Goal: Task Accomplishment & Management: Manage account settings

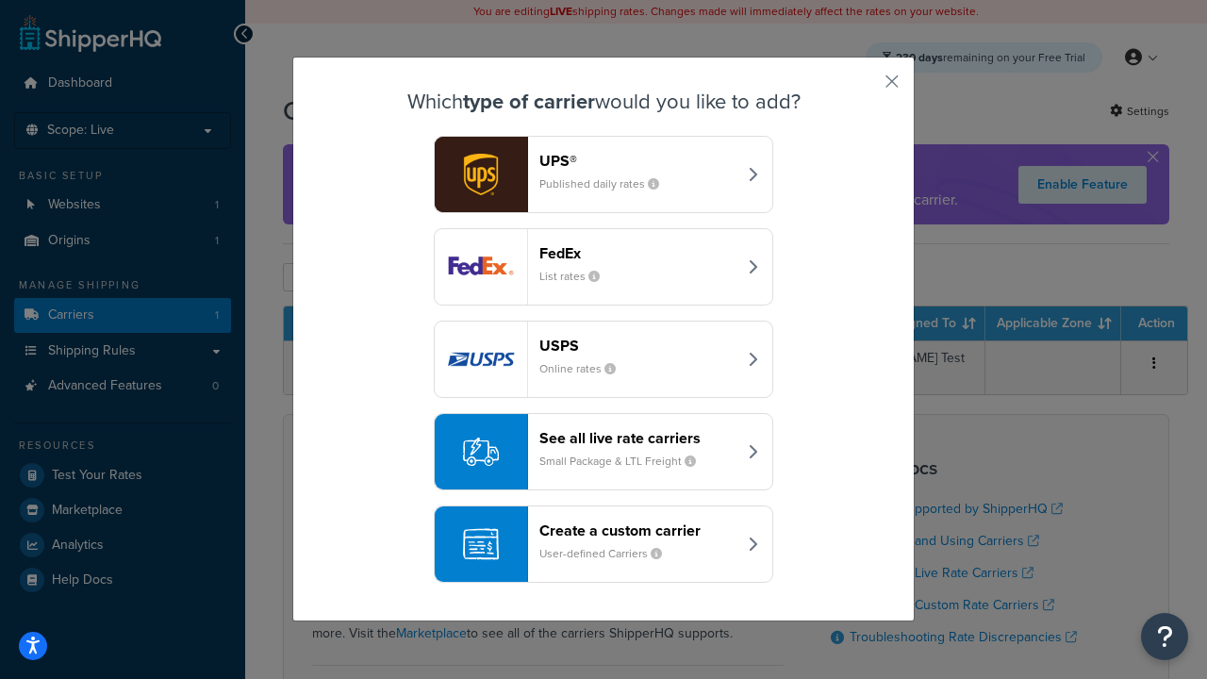
click at [637, 253] on header "FedEx" at bounding box center [637, 253] width 197 height 18
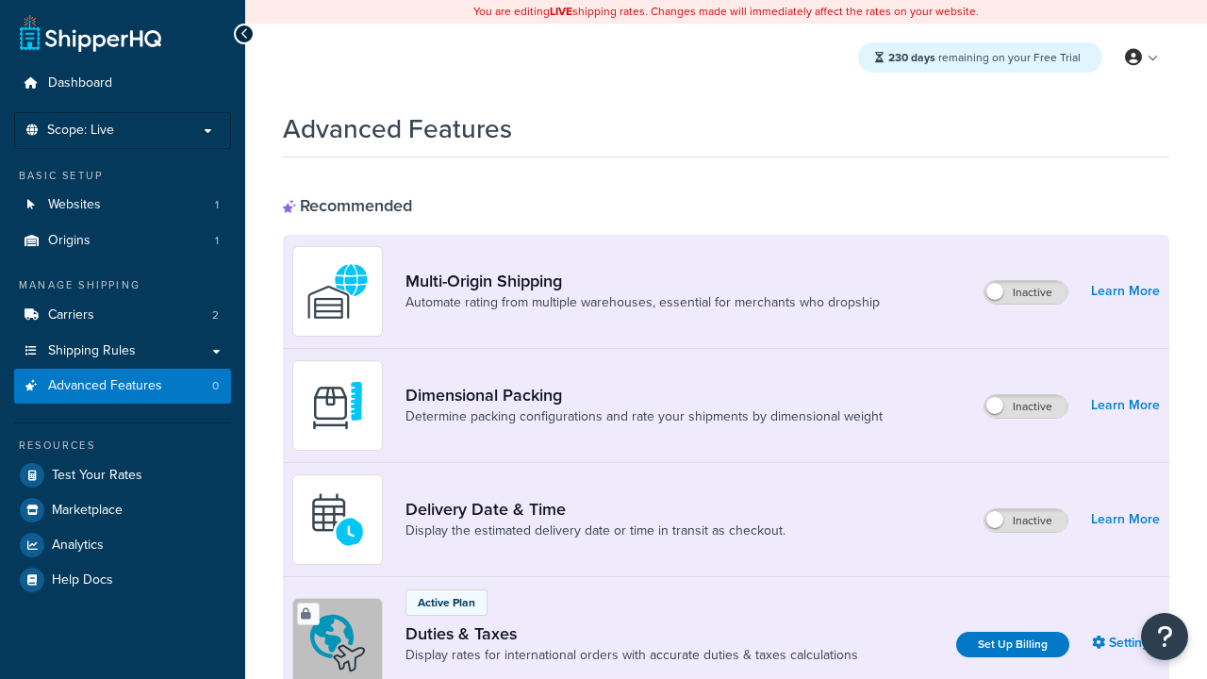
scroll to position [611, 0]
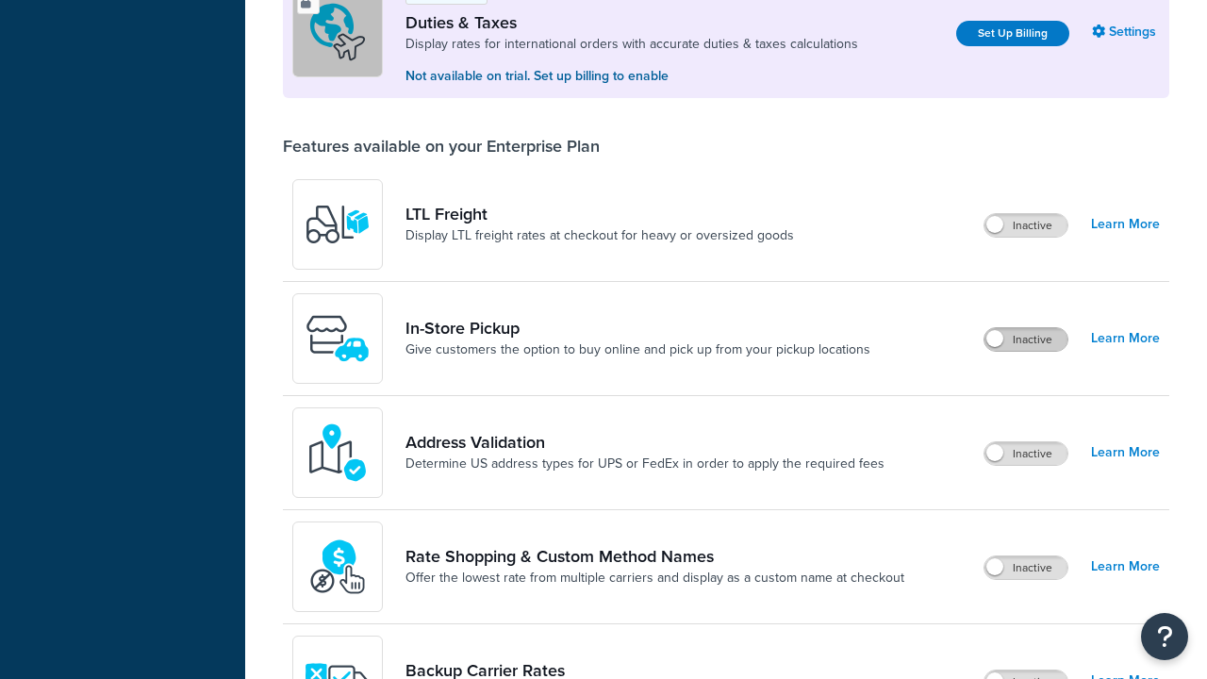
click at [1026, 339] on label "Inactive" at bounding box center [1025, 339] width 83 height 23
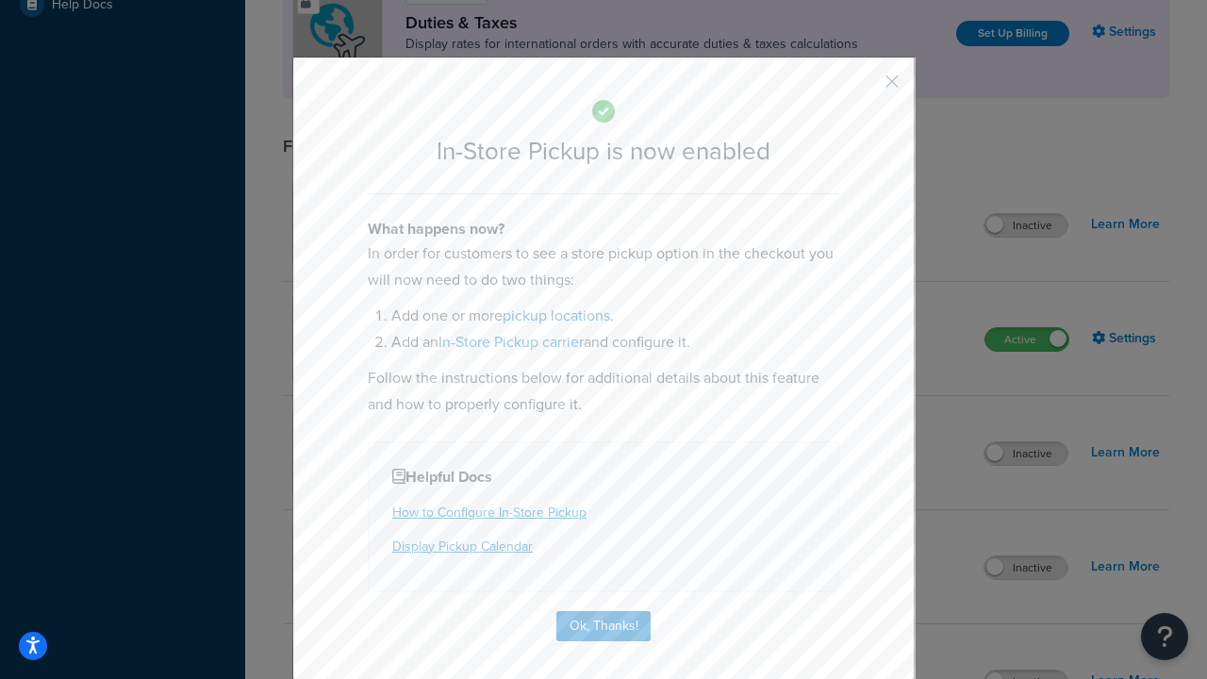
click at [863, 88] on button "button" at bounding box center [864, 88] width 5 height 5
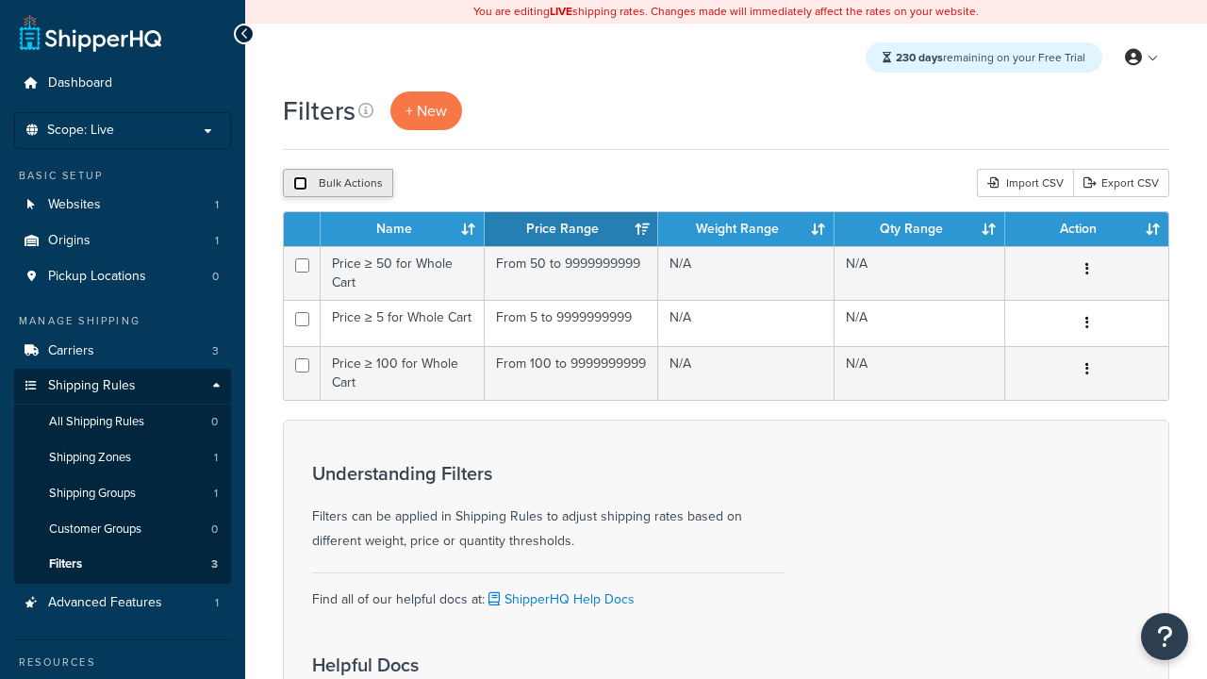
click at [300, 184] on input "checkbox" at bounding box center [300, 183] width 14 height 14
checkbox input "true"
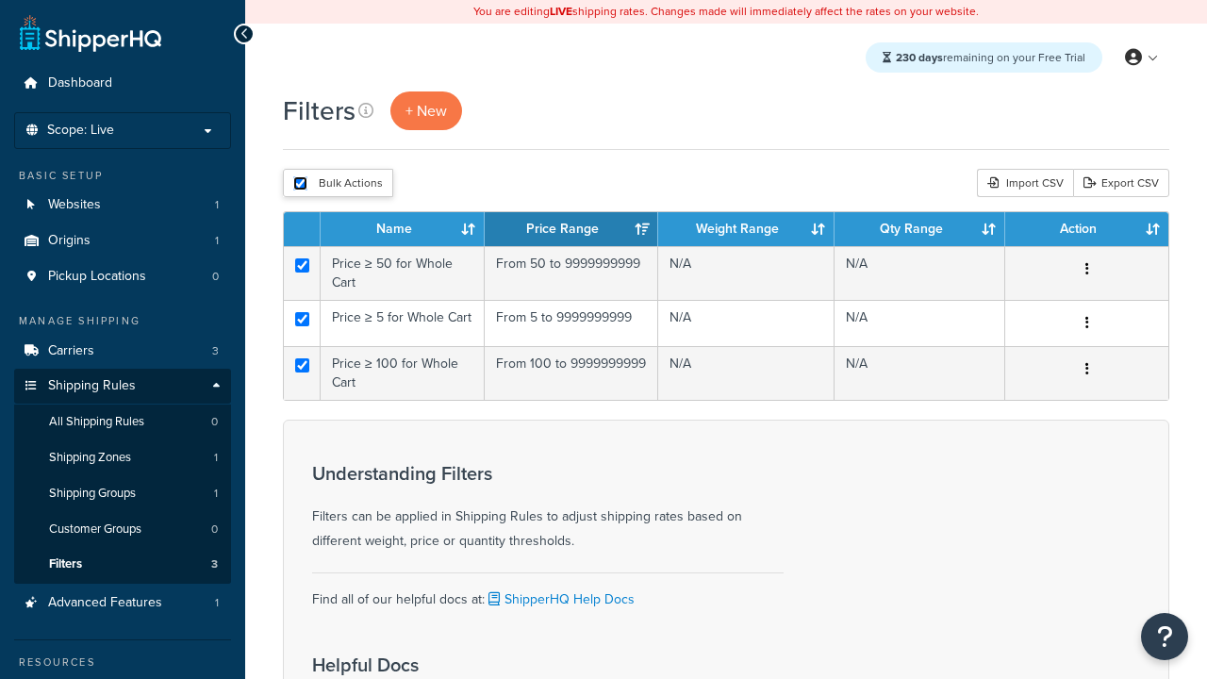
click at [0, 0] on button "Delete" at bounding box center [0, 0] width 0 height 0
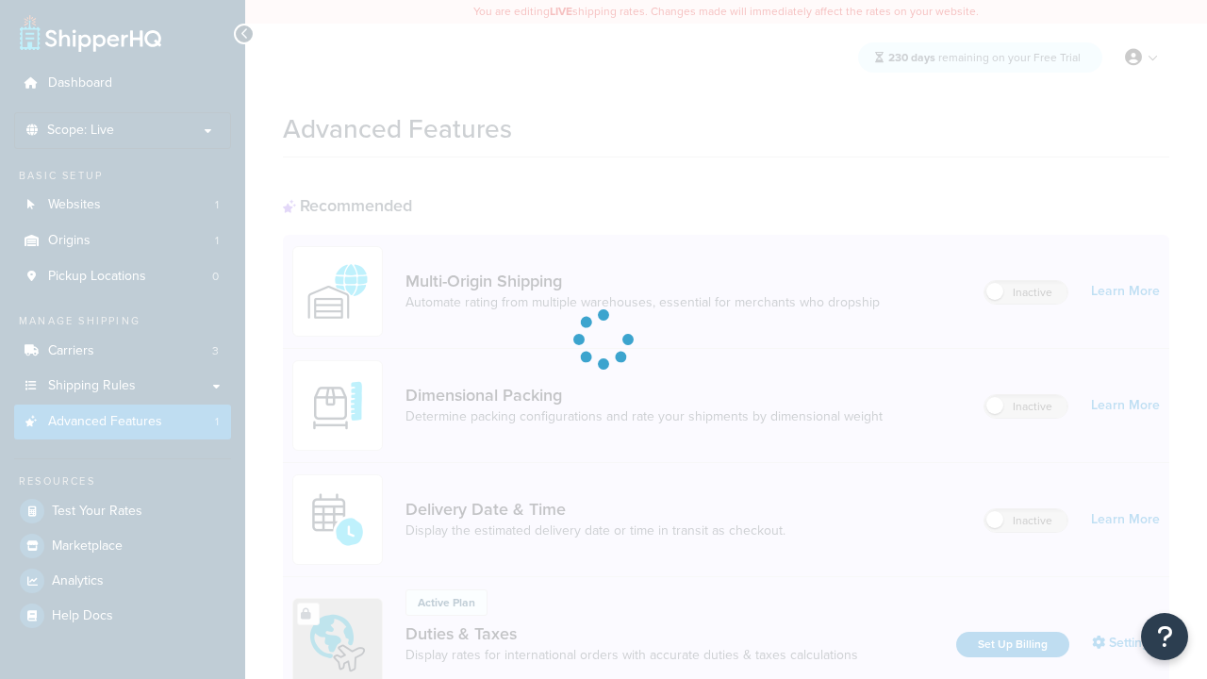
scroll to position [283, 0]
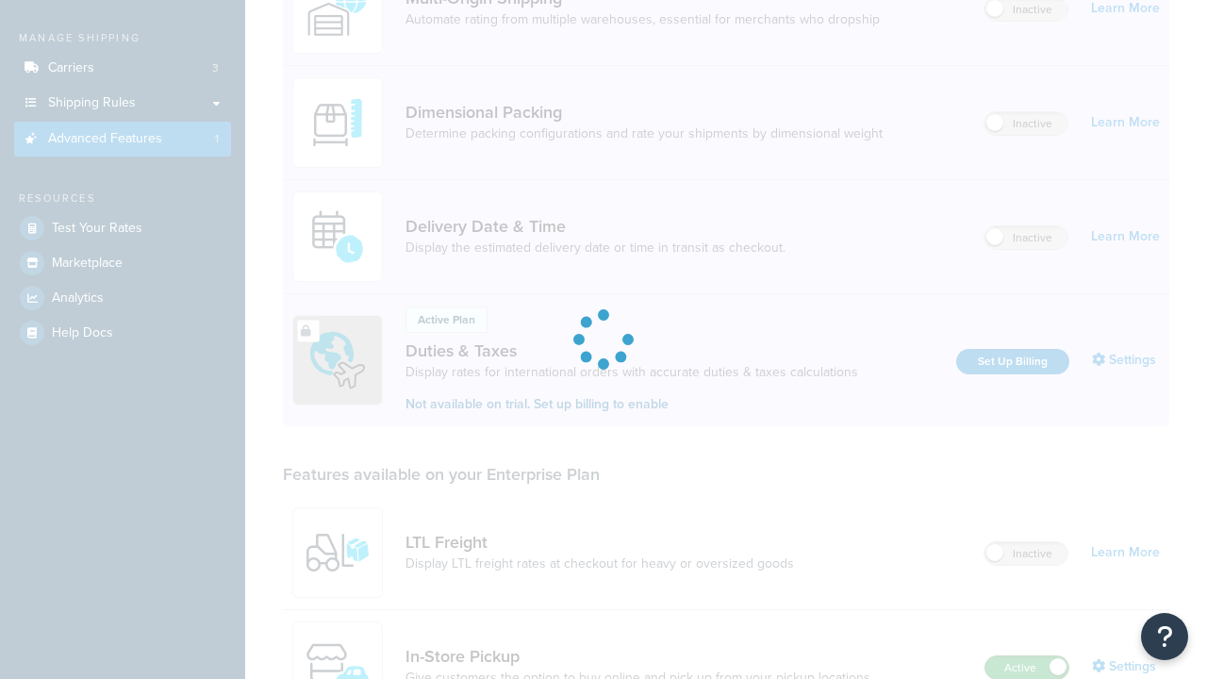
click at [1027, 667] on label "Active" at bounding box center [1026, 667] width 83 height 23
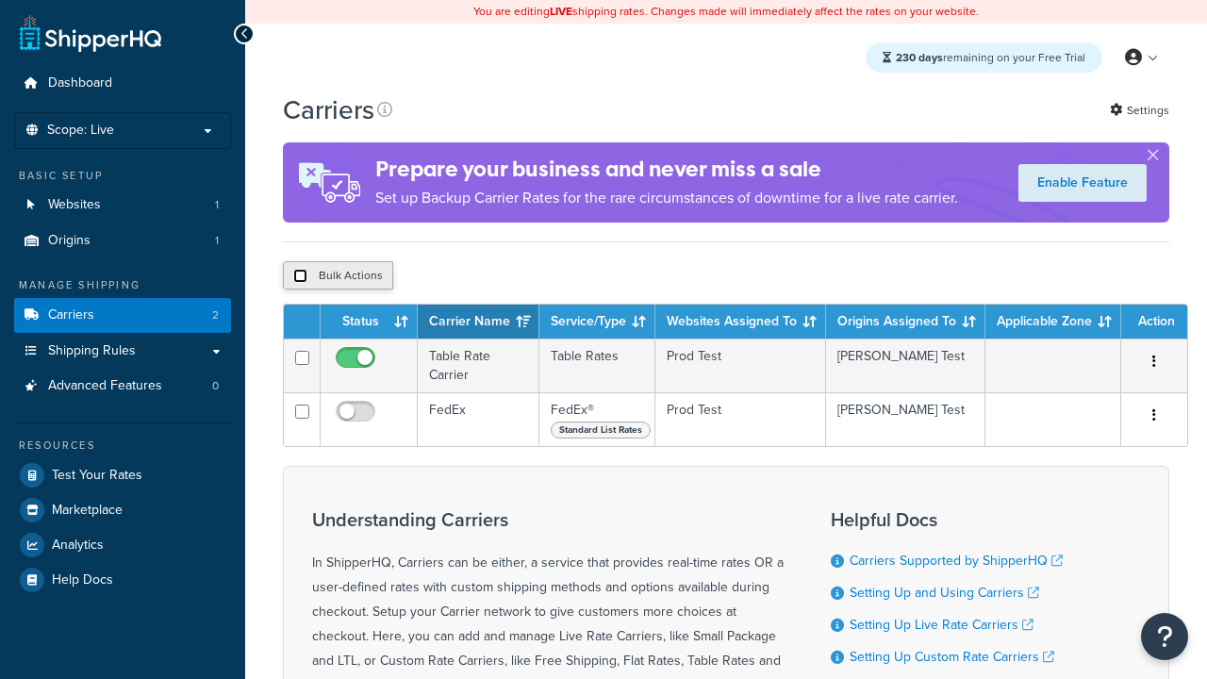
click at [300, 278] on input "checkbox" at bounding box center [300, 276] width 14 height 14
checkbox input "true"
click at [0, 0] on button "Delete" at bounding box center [0, 0] width 0 height 0
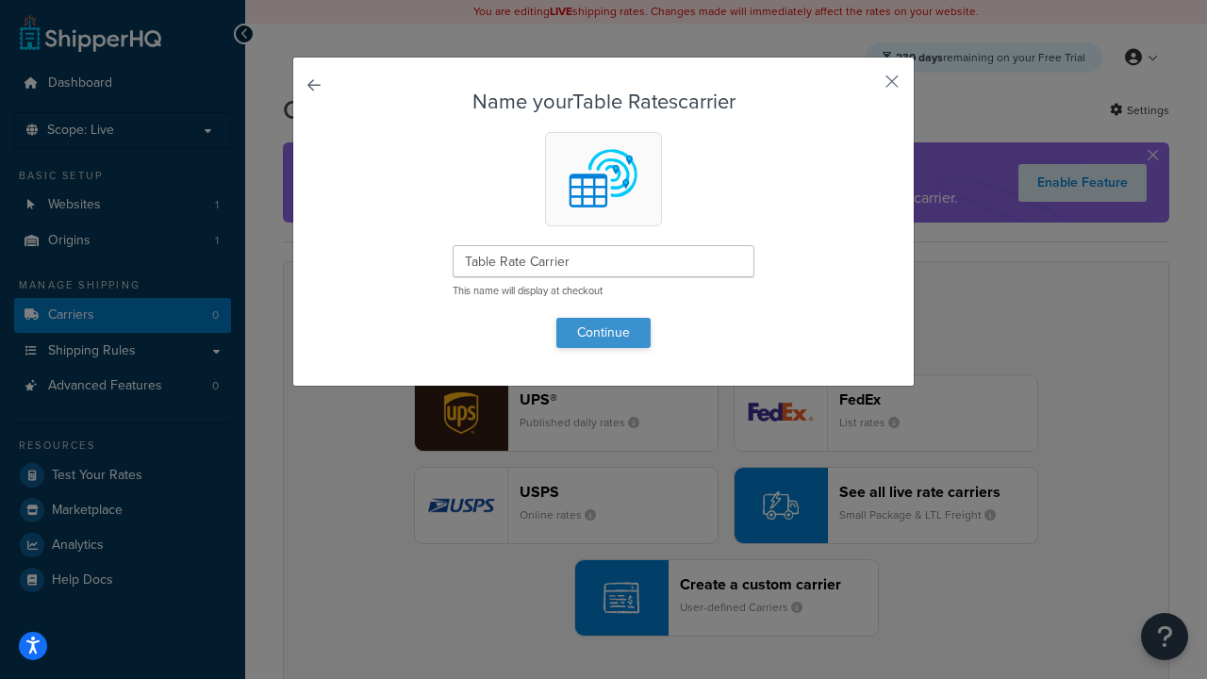
type input "Table Rate Carrier"
click at [603, 332] on button "Continue" at bounding box center [603, 333] width 94 height 30
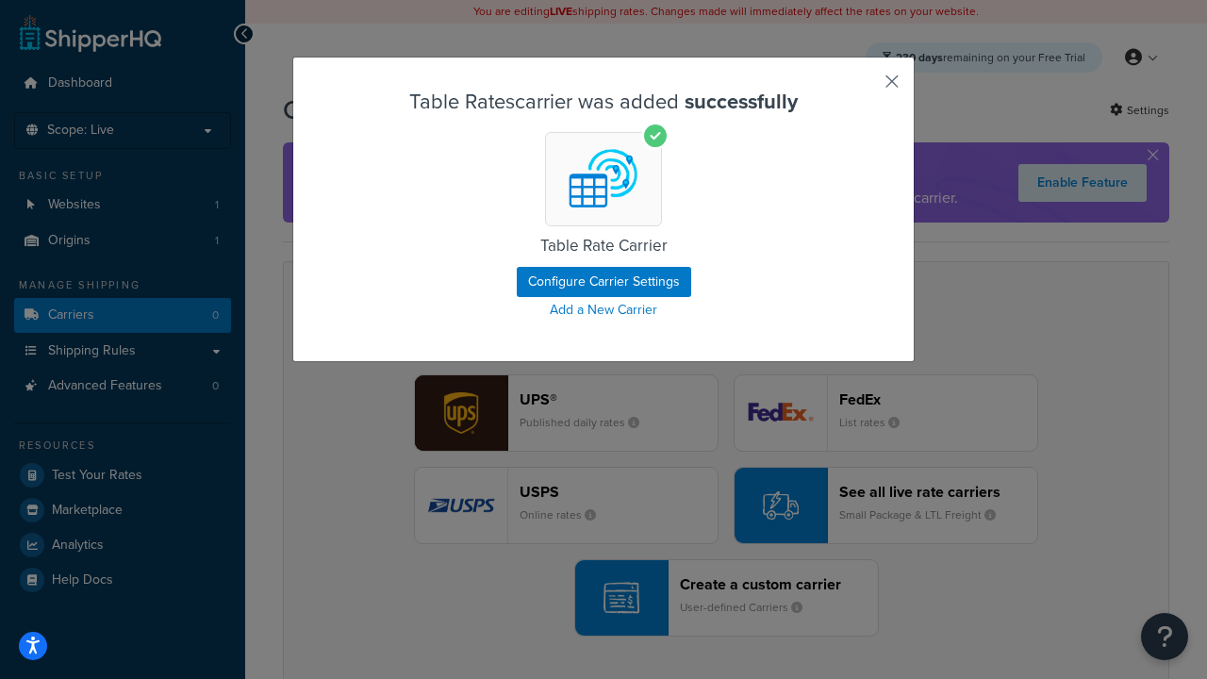
click at [863, 88] on button "button" at bounding box center [864, 88] width 5 height 5
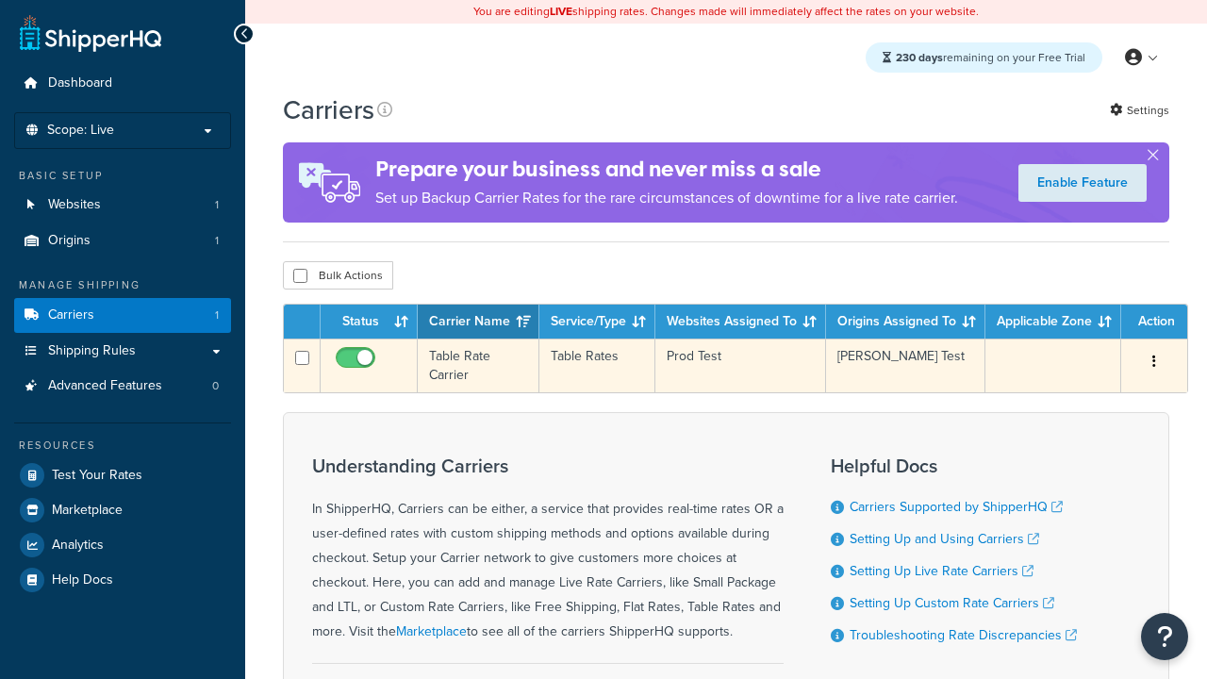
click at [1154, 363] on icon "button" at bounding box center [1154, 360] width 4 height 13
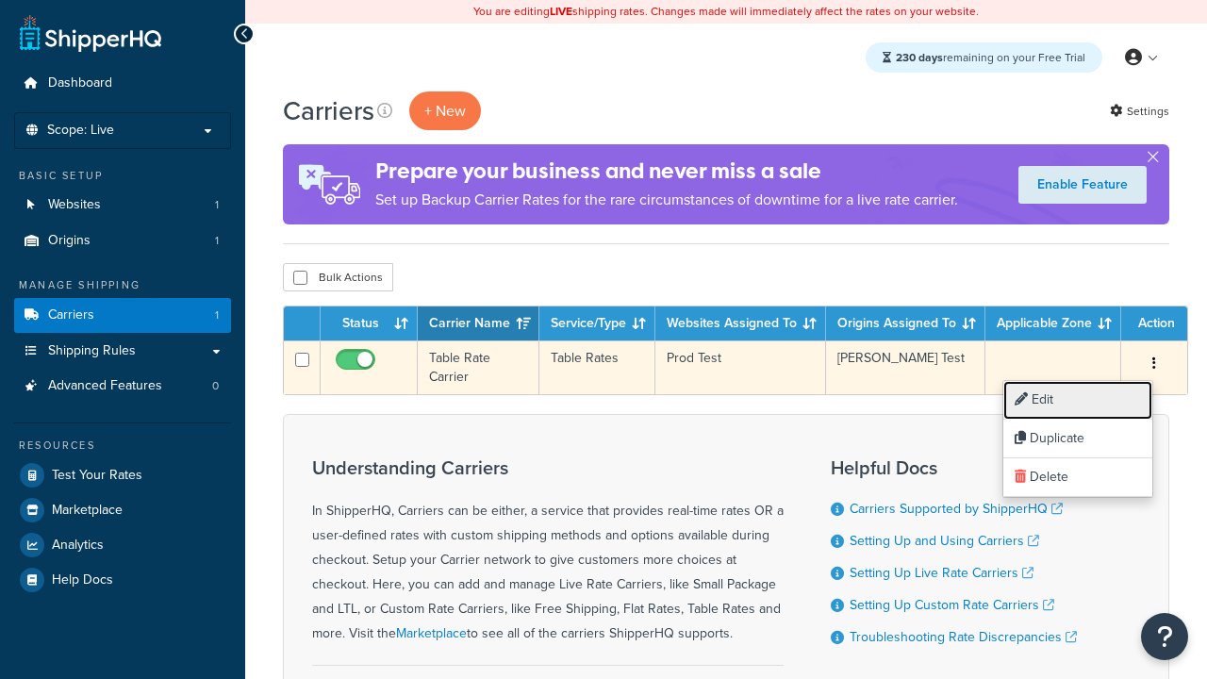
click at [1077, 400] on link "Edit" at bounding box center [1077, 400] width 149 height 39
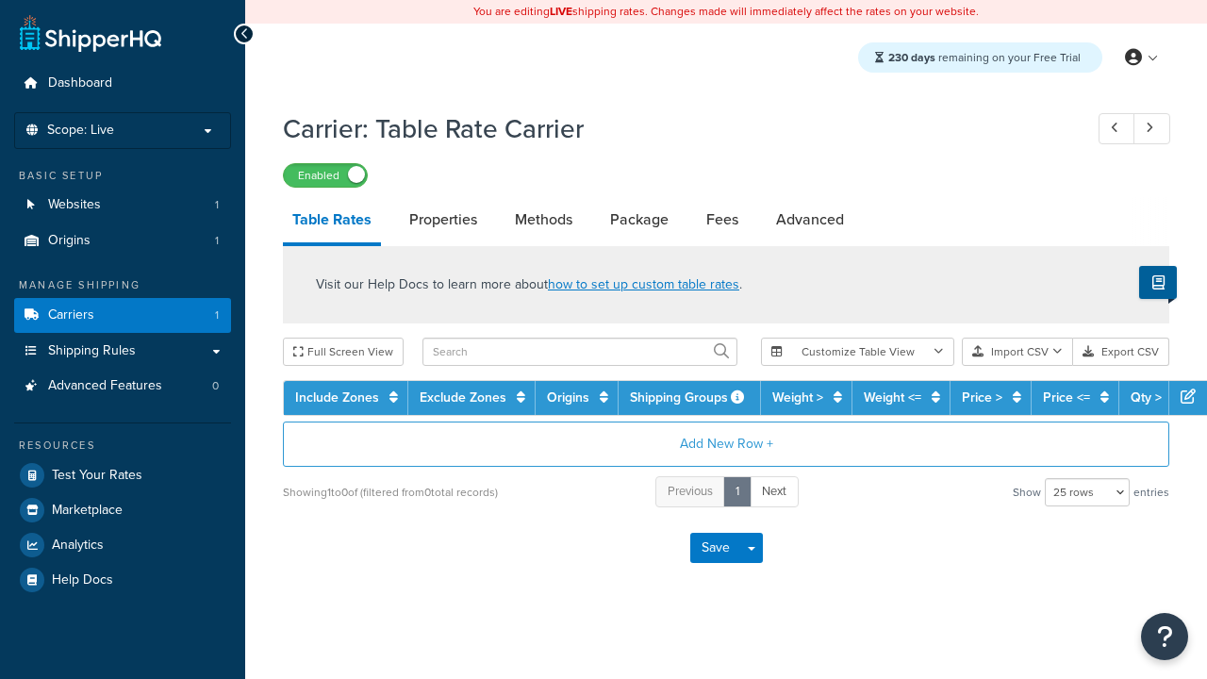
select select "25"
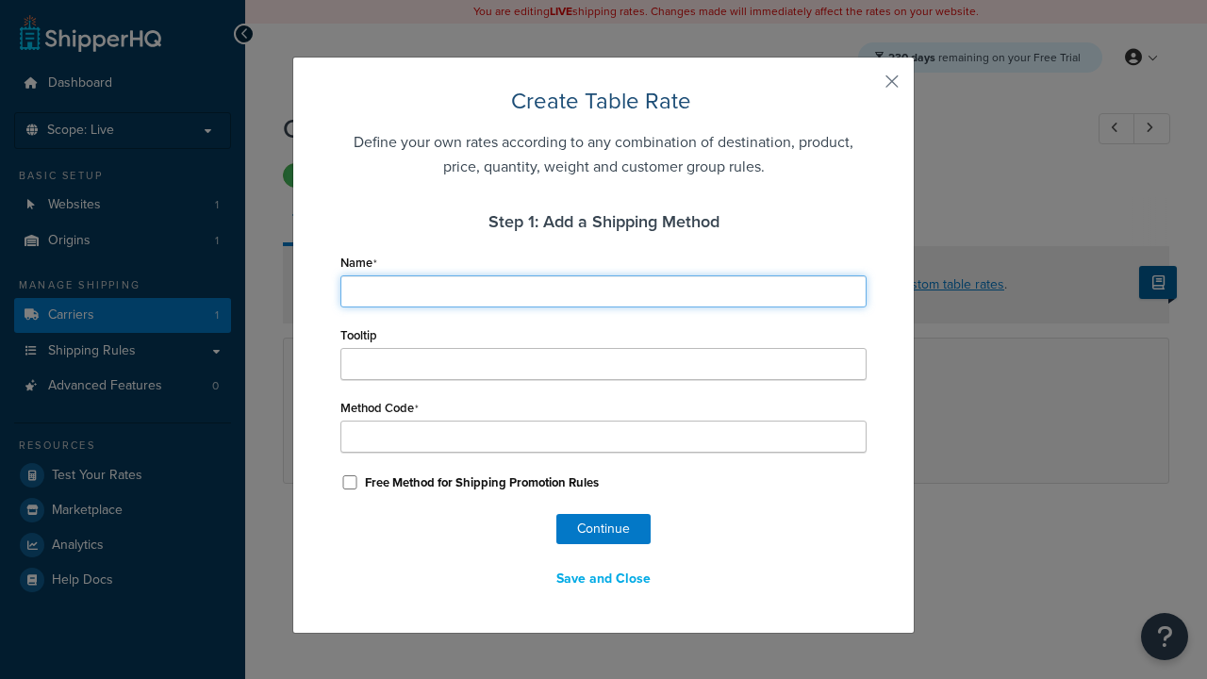
type input "Ground"
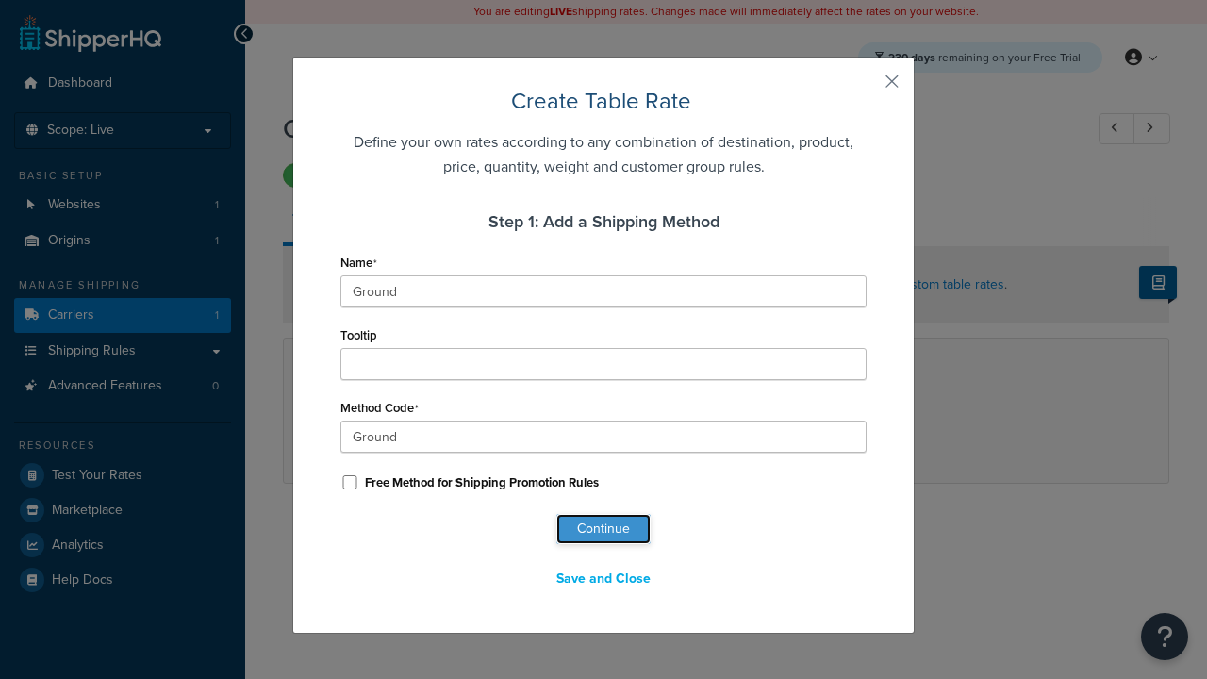
click at [603, 529] on button "Continue" at bounding box center [603, 529] width 94 height 30
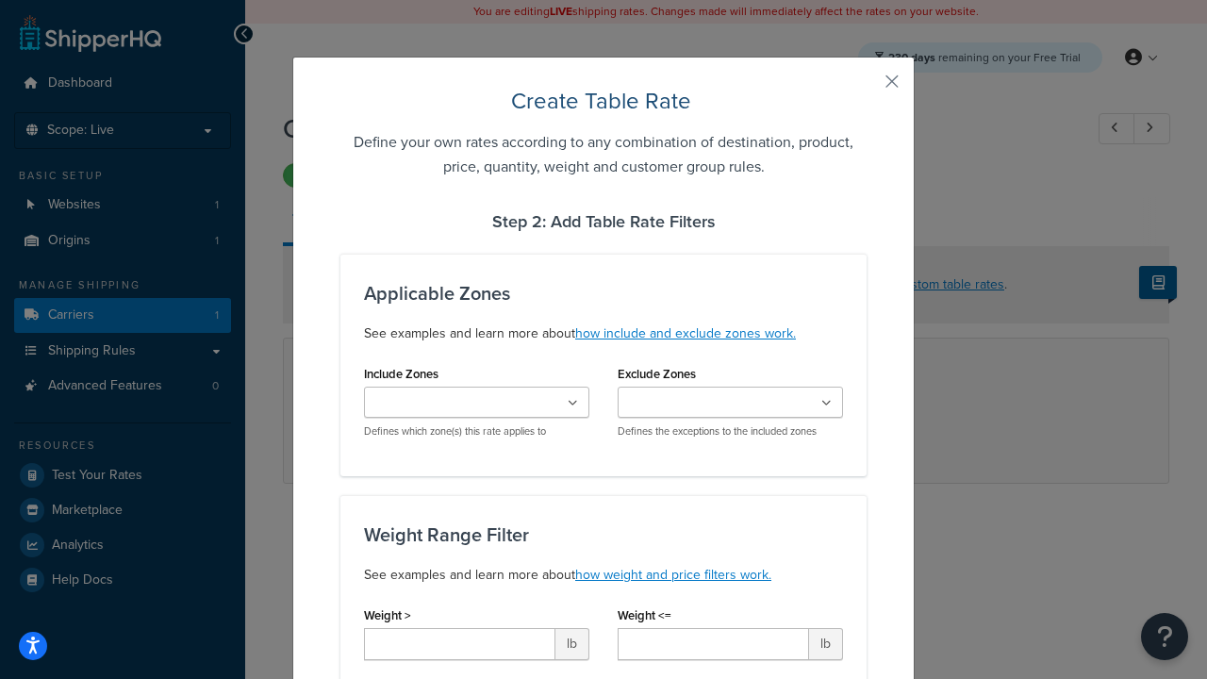
type input "10"
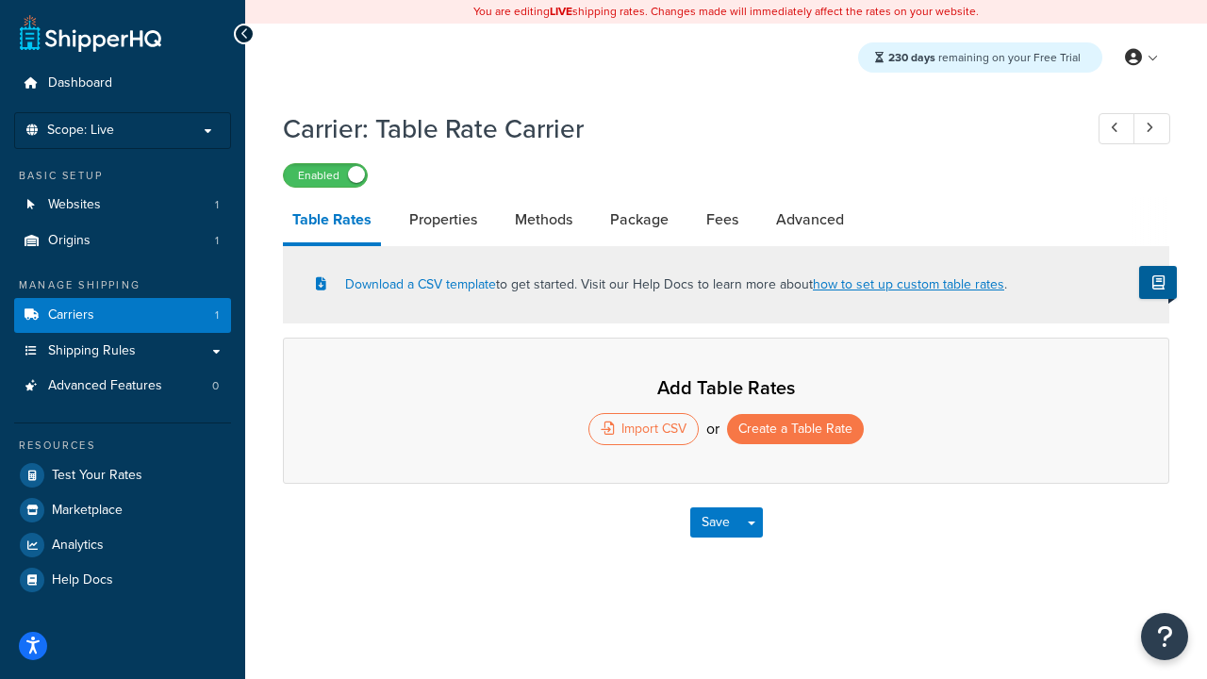
select select "25"
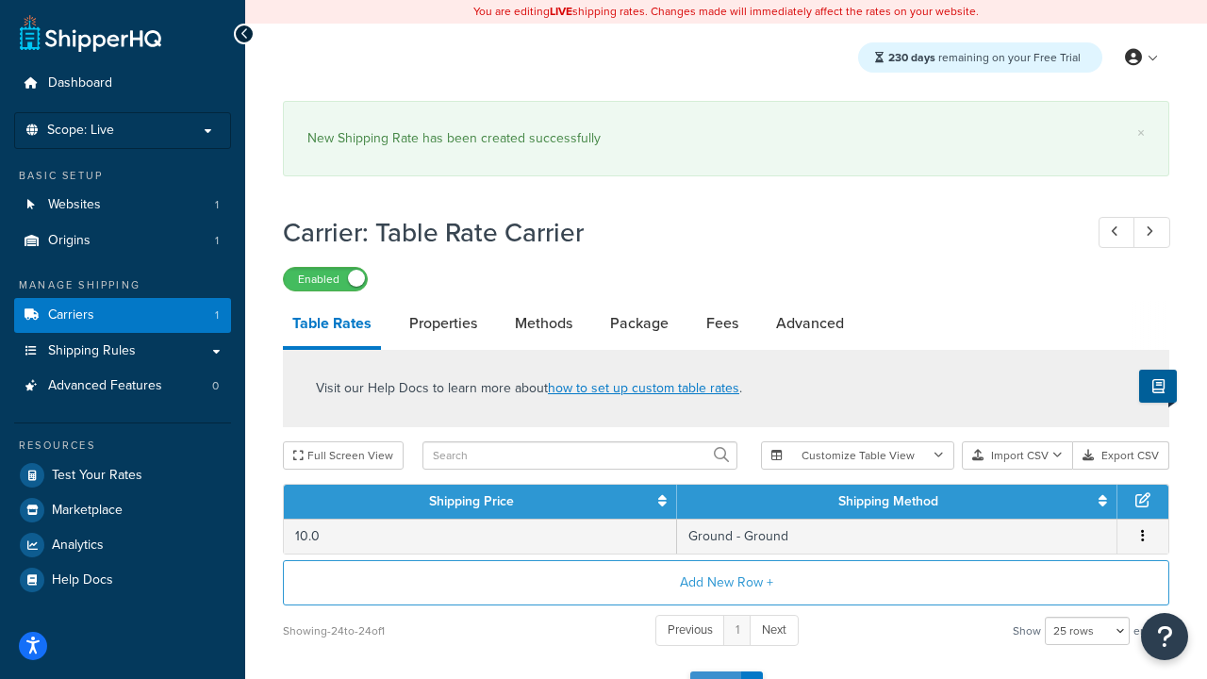
click at [715, 671] on button "Save" at bounding box center [715, 686] width 51 height 30
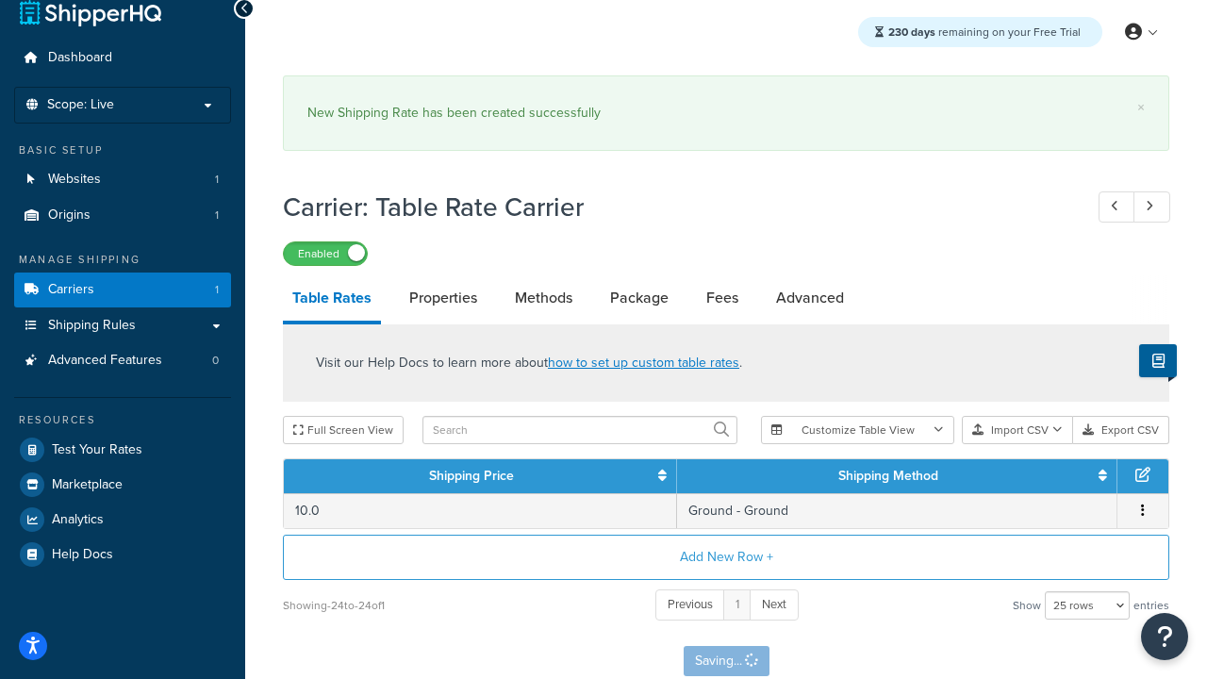
scroll to position [0, 0]
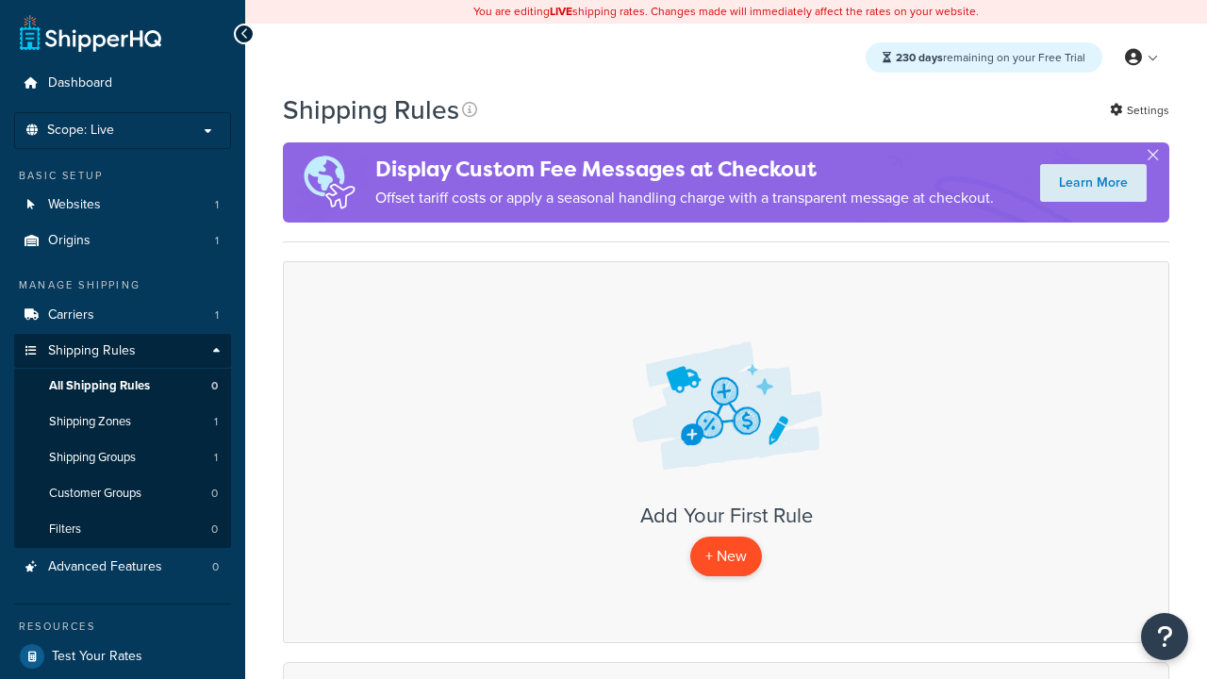
click at [726, 556] on p "+ New" at bounding box center [726, 555] width 72 height 39
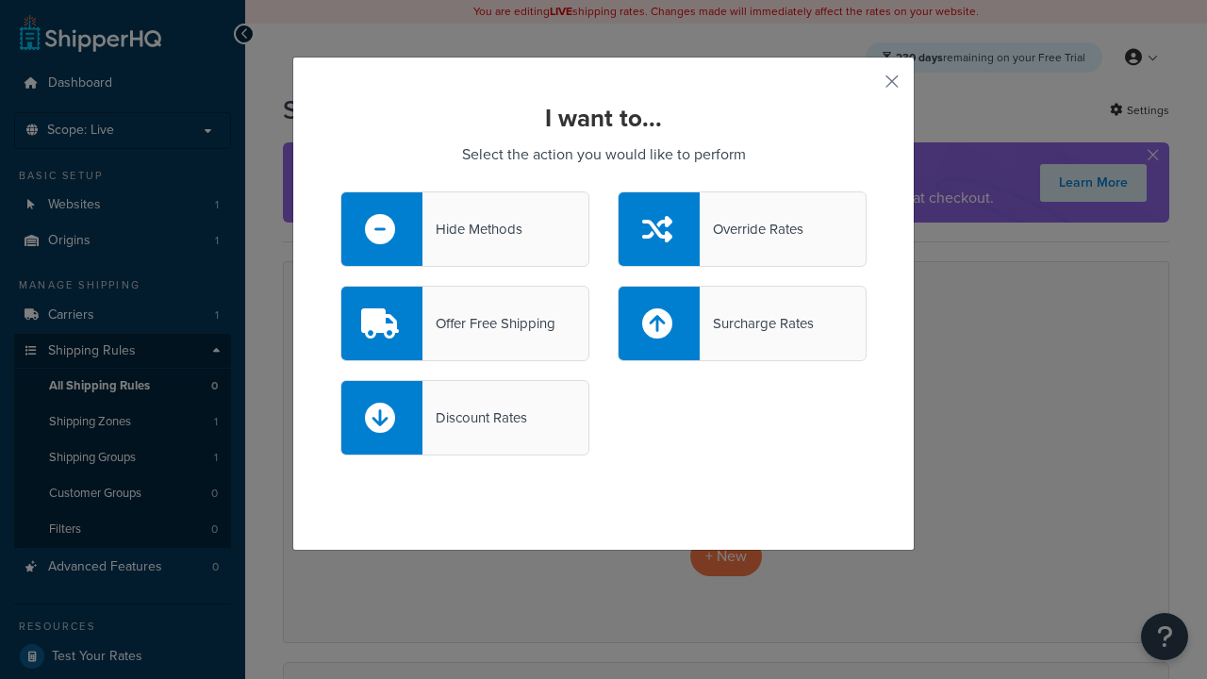
click at [742, 229] on div "Override Rates" at bounding box center [751, 229] width 104 height 26
click at [0, 0] on input "Override Rates" at bounding box center [0, 0] width 0 height 0
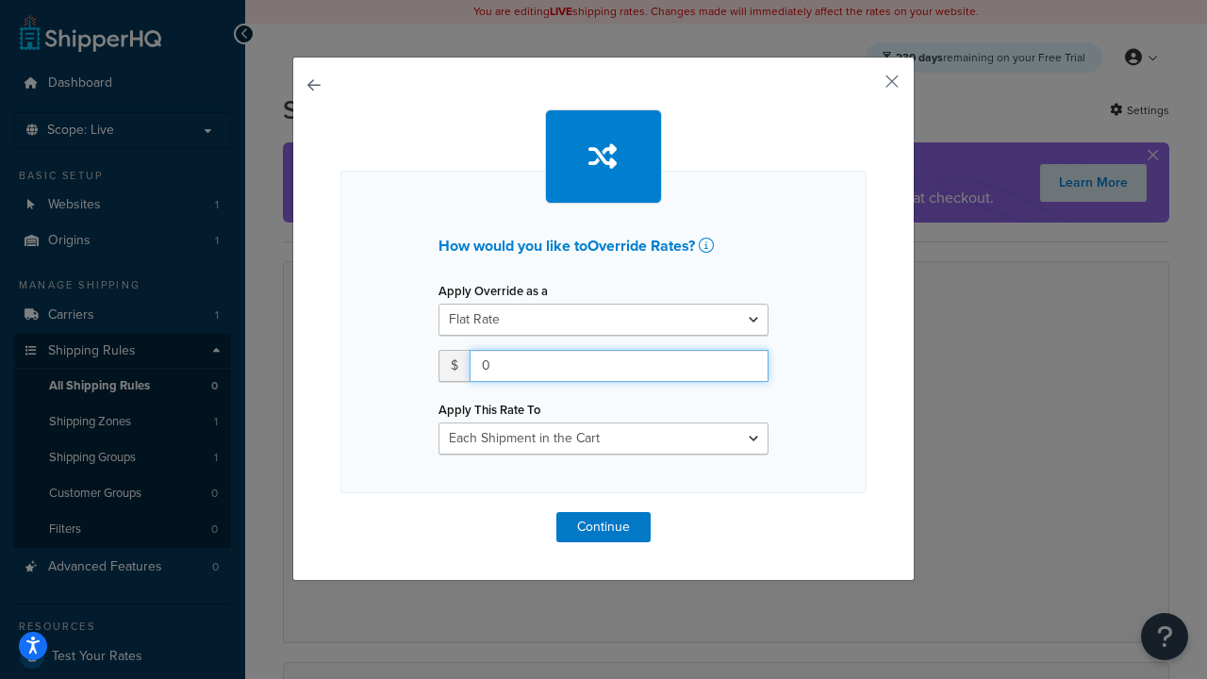
type input "100"
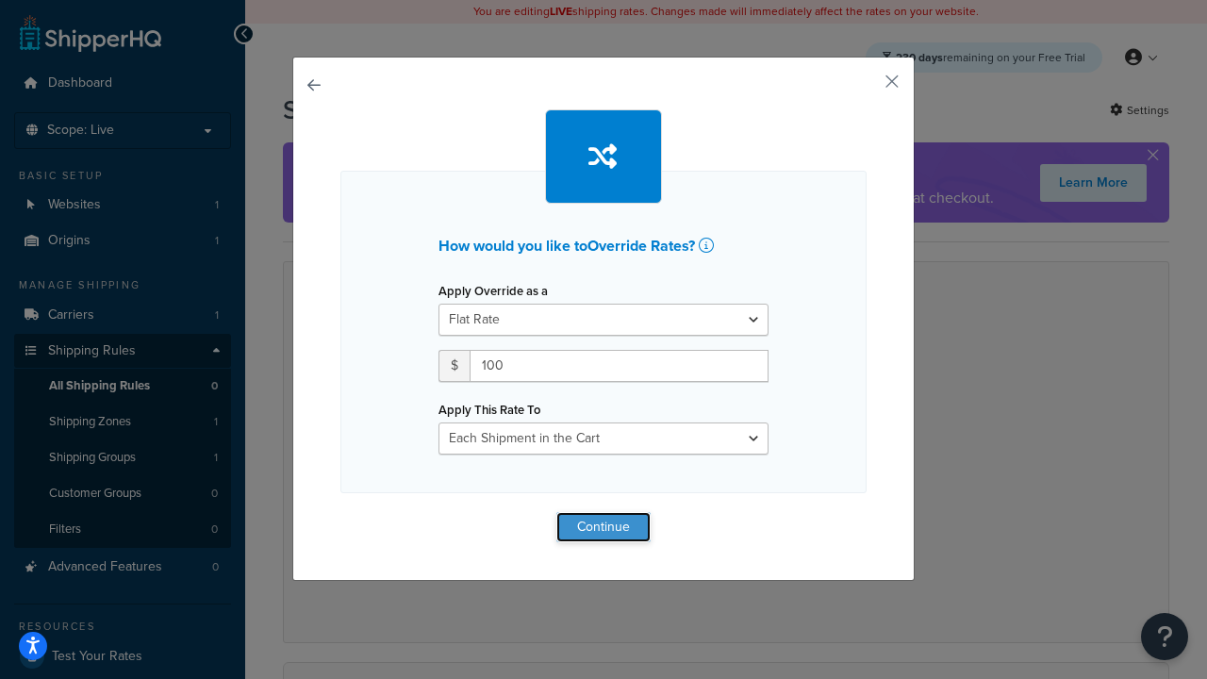
click at [603, 526] on button "Continue" at bounding box center [603, 527] width 94 height 30
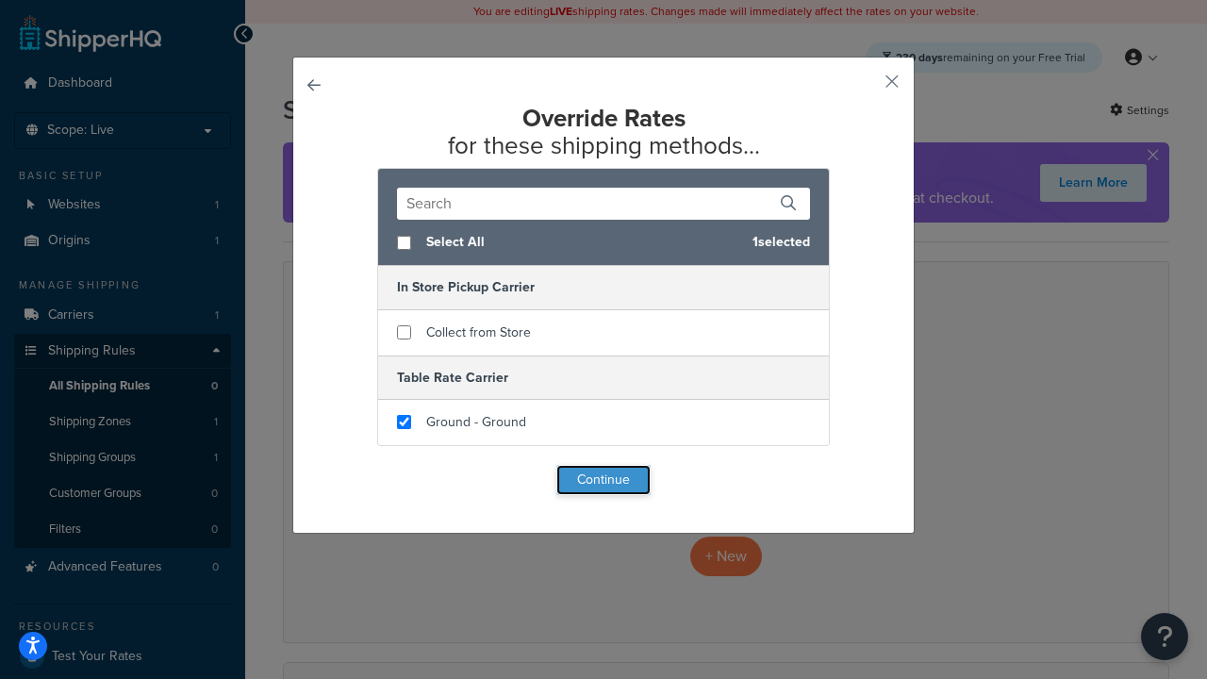
click at [603, 481] on button "Continue" at bounding box center [603, 480] width 94 height 30
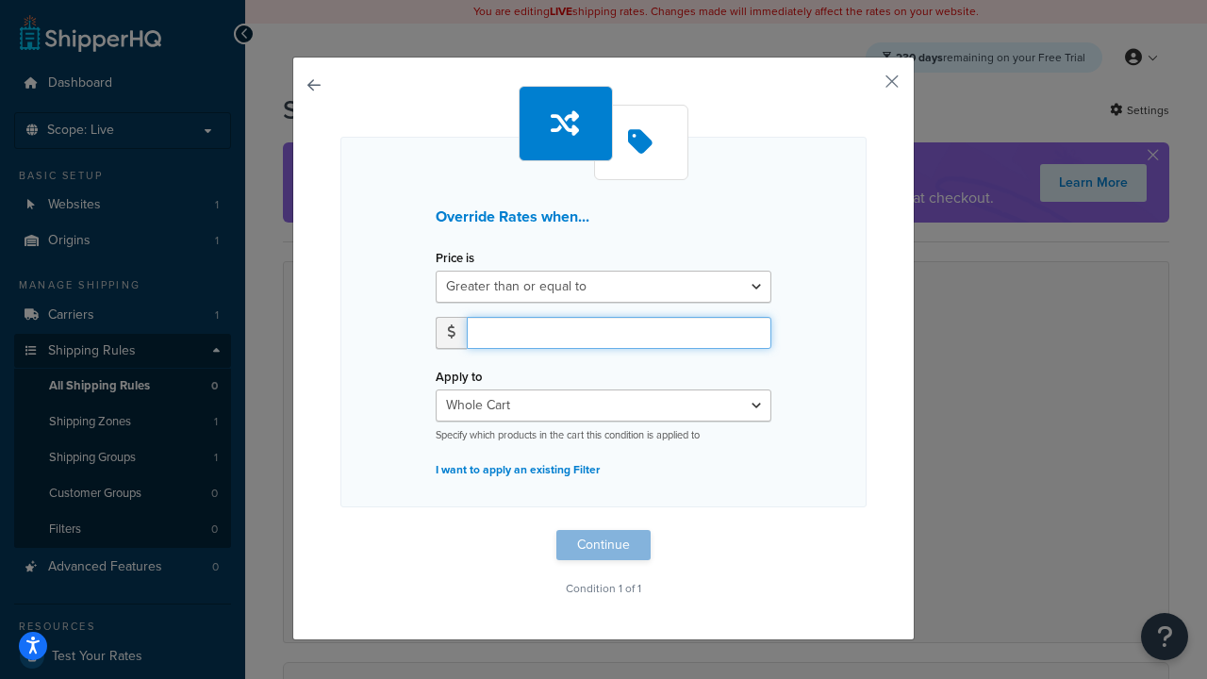
click at [618, 332] on input "number" at bounding box center [619, 333] width 304 height 32
type input "100"
click at [603, 545] on button "Continue" at bounding box center [603, 545] width 94 height 30
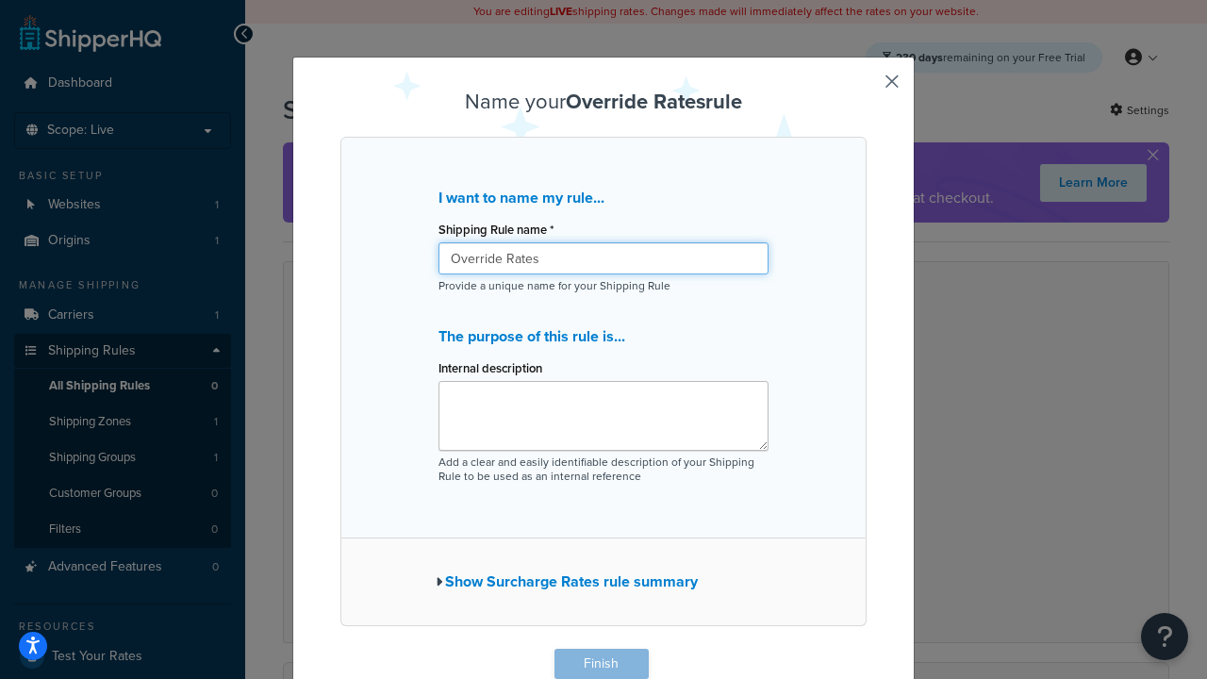
type input "Override Rates"
click at [600, 664] on button "Finish" at bounding box center [601, 664] width 94 height 30
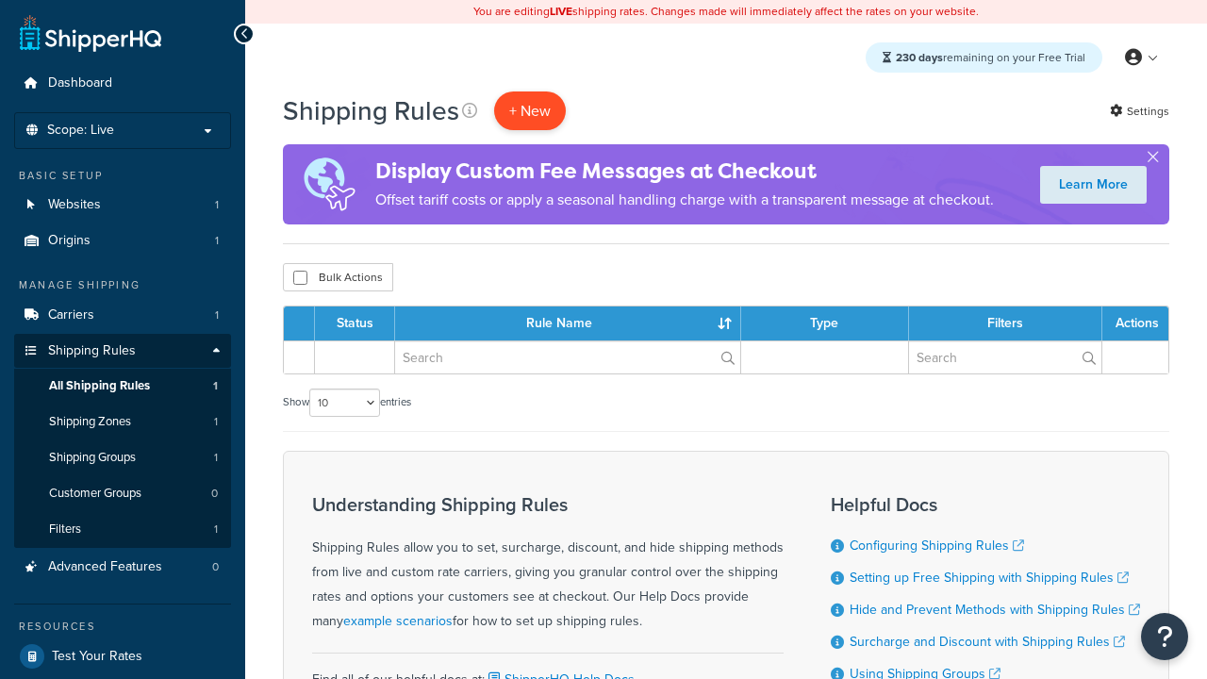
click at [530, 110] on p "+ New" at bounding box center [530, 110] width 72 height 39
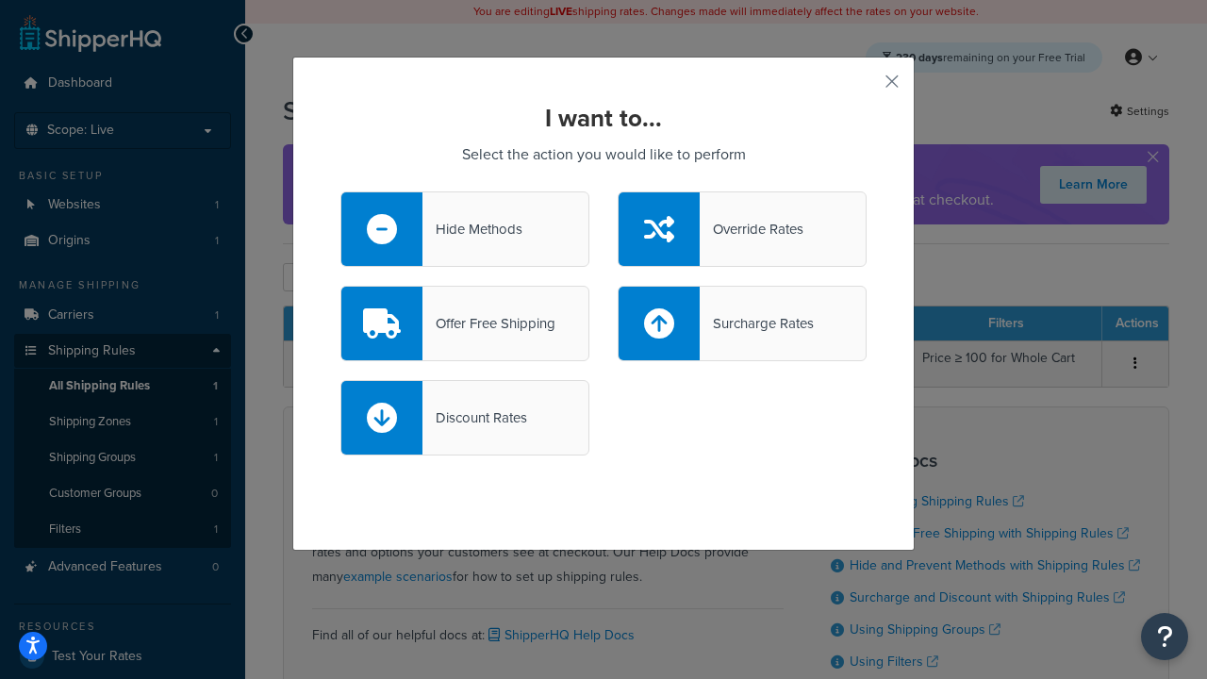
click at [465, 323] on div "Offer Free Shipping" at bounding box center [488, 323] width 133 height 26
click at [0, 0] on input "Offer Free Shipping" at bounding box center [0, 0] width 0 height 0
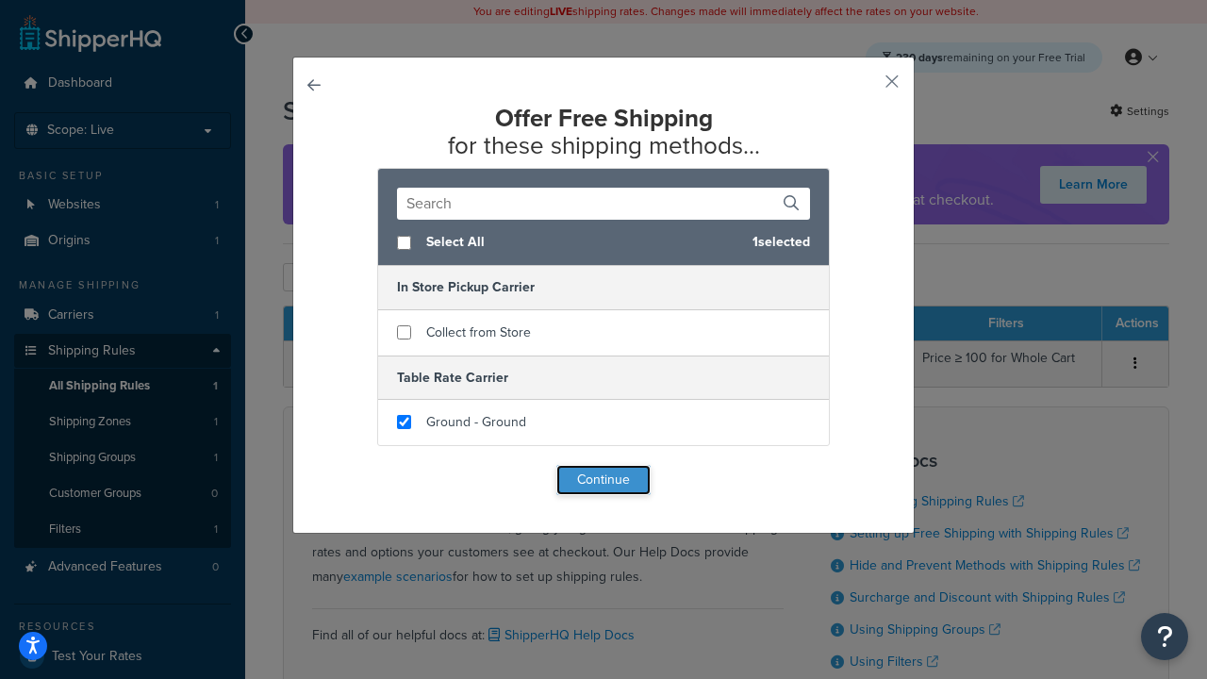
click at [603, 481] on button "Continue" at bounding box center [603, 480] width 94 height 30
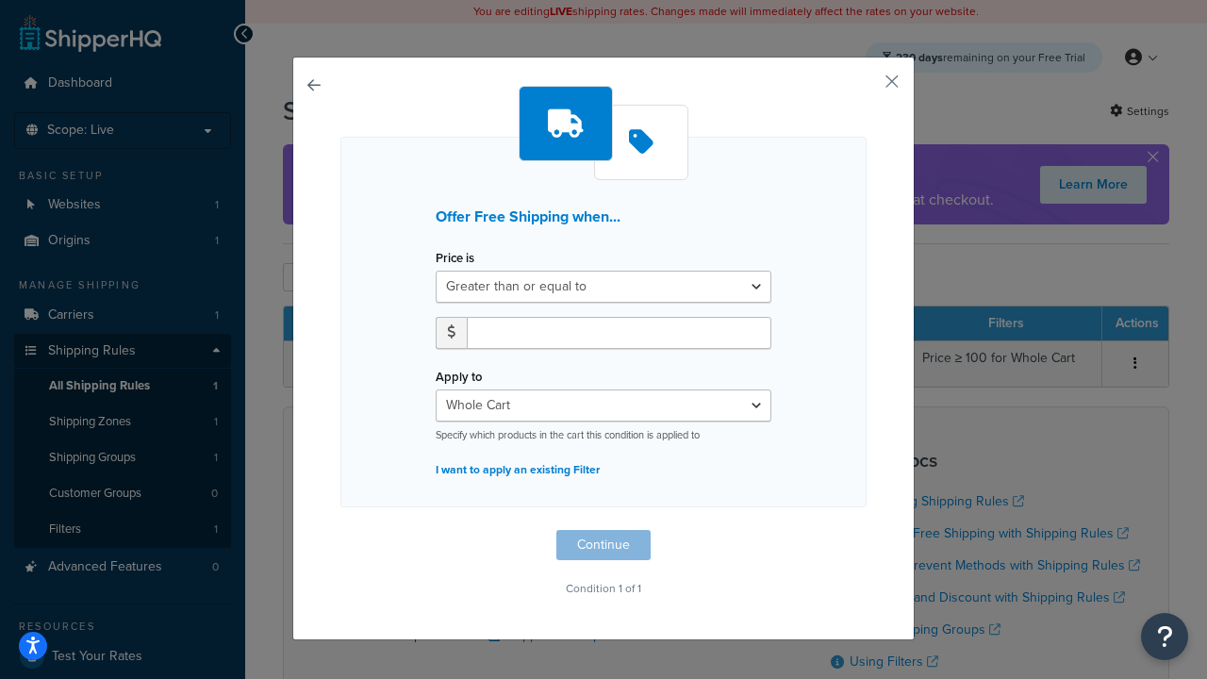
click at [454, 258] on label "Price is" at bounding box center [454, 258] width 39 height 14
click at [454, 271] on select "Greater than or equal to Between or equal to Less than or equal to" at bounding box center [603, 287] width 336 height 32
click at [618, 332] on input "number" at bounding box center [619, 333] width 304 height 32
type input "50"
click at [603, 545] on button "Continue" at bounding box center [603, 545] width 94 height 30
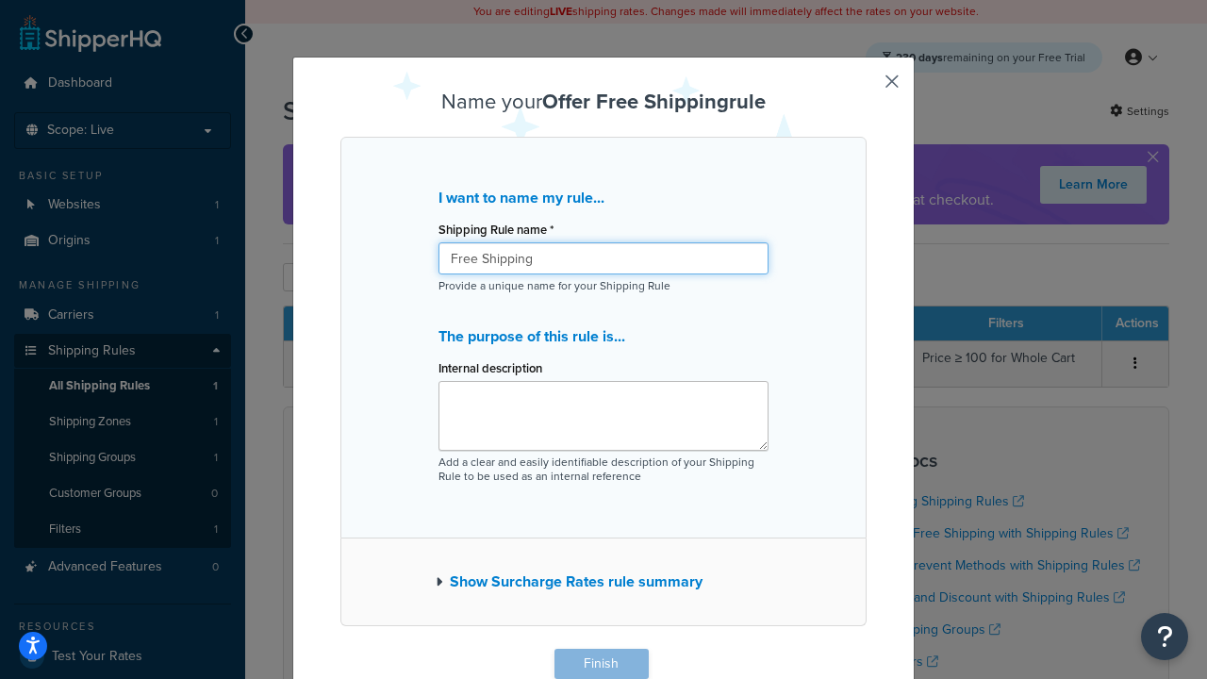
type input "Free Shipping"
click at [600, 664] on button "Finish" at bounding box center [601, 664] width 94 height 30
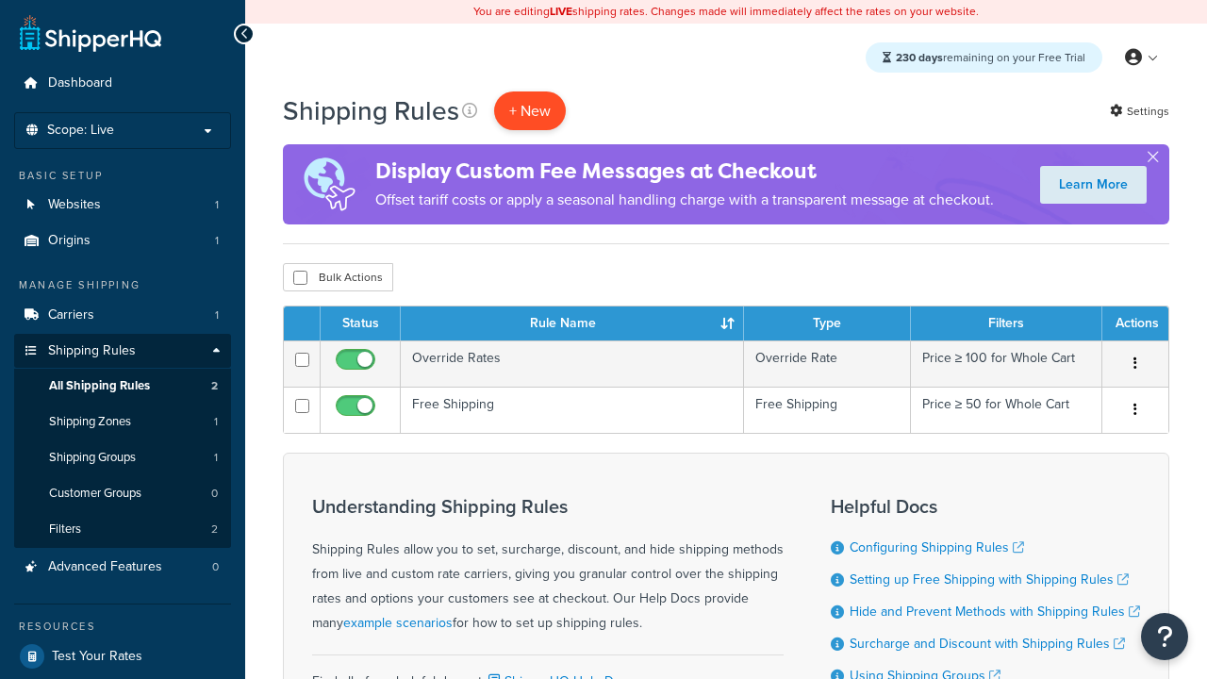
click at [530, 110] on p "+ New" at bounding box center [530, 110] width 72 height 39
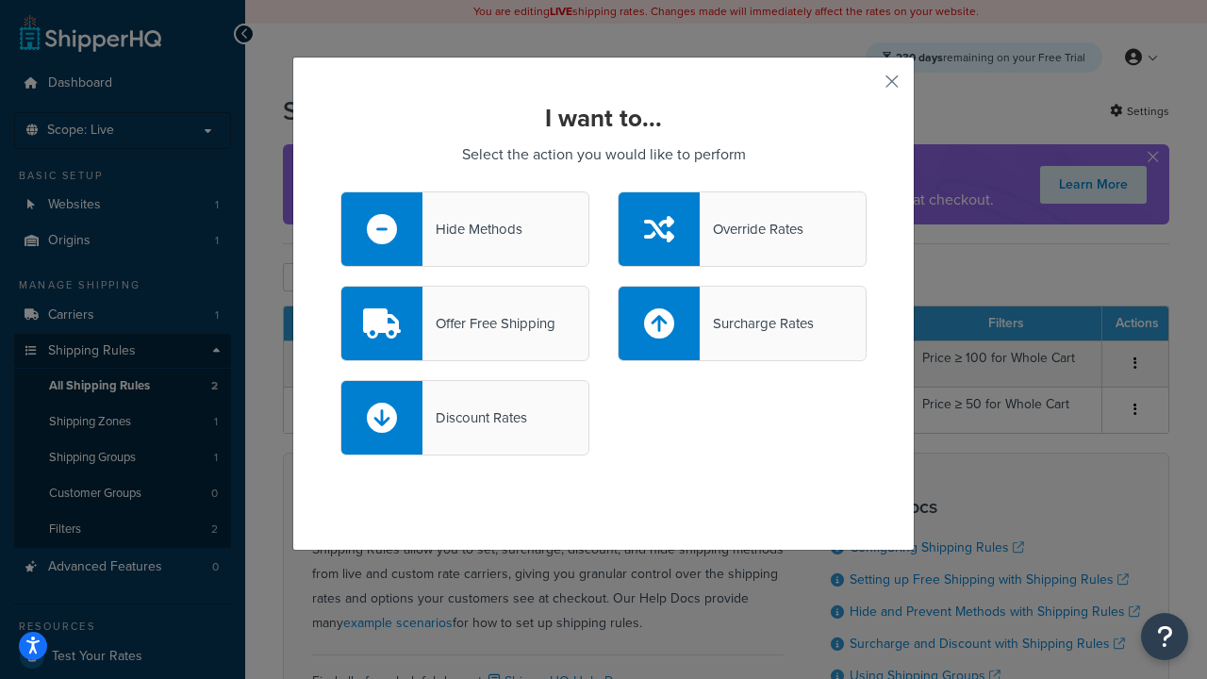
click at [742, 323] on div "Surcharge Rates" at bounding box center [756, 323] width 114 height 26
click at [0, 0] on input "Surcharge Rates" at bounding box center [0, 0] width 0 height 0
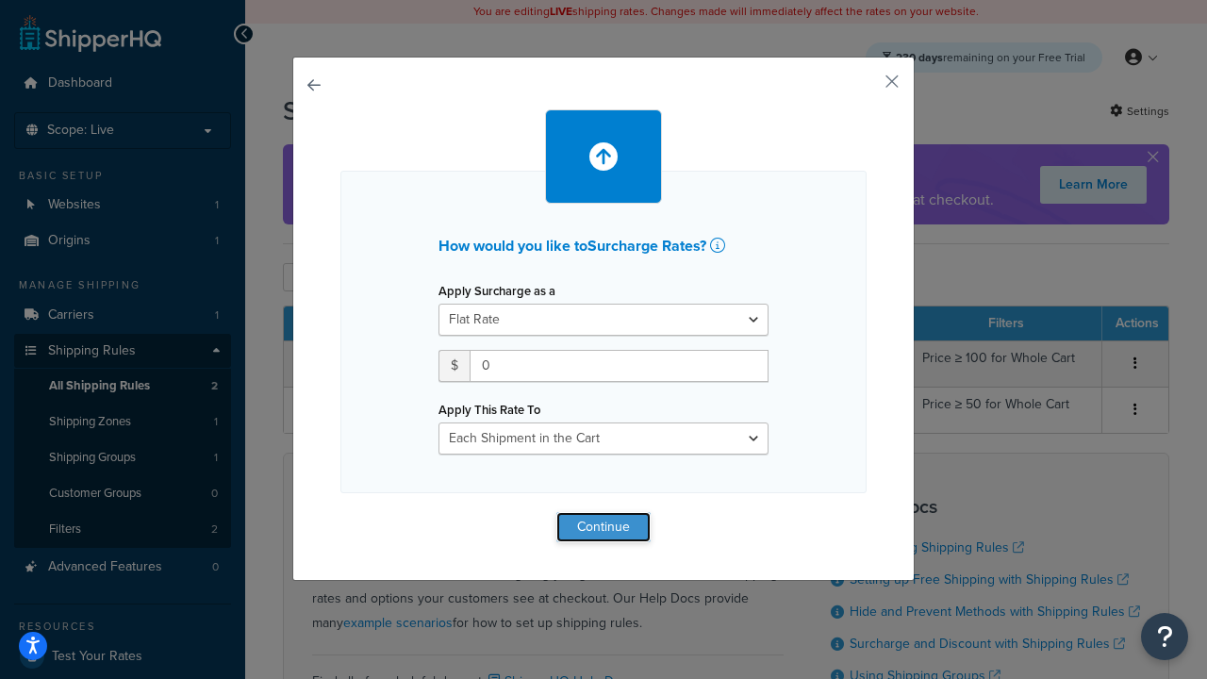
click at [603, 526] on button "Continue" at bounding box center [603, 527] width 94 height 30
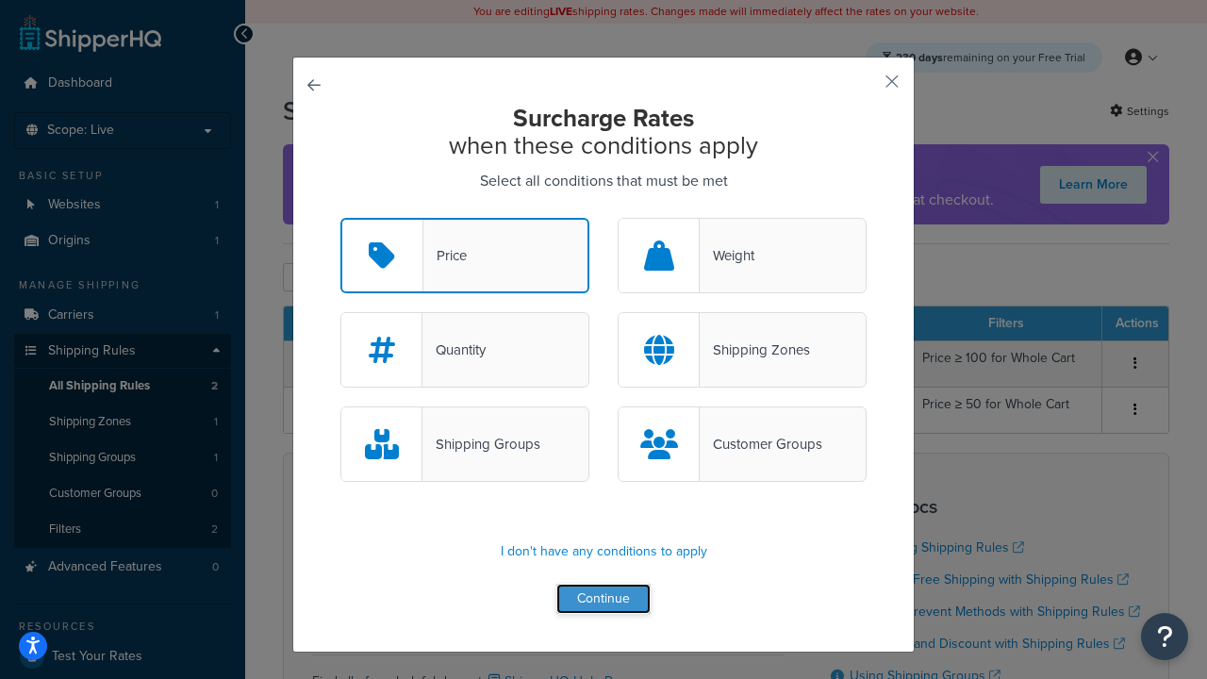
click at [603, 600] on button "Continue" at bounding box center [603, 598] width 94 height 30
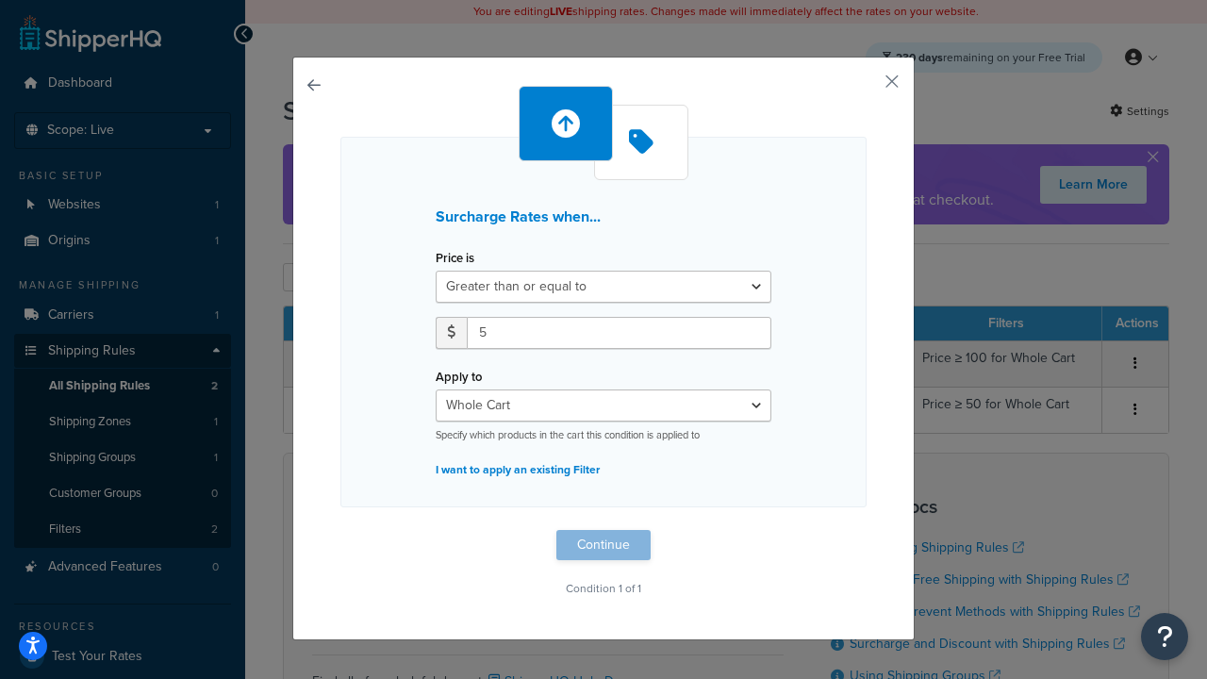
type input "5"
click at [603, 545] on button "Continue" at bounding box center [603, 545] width 94 height 30
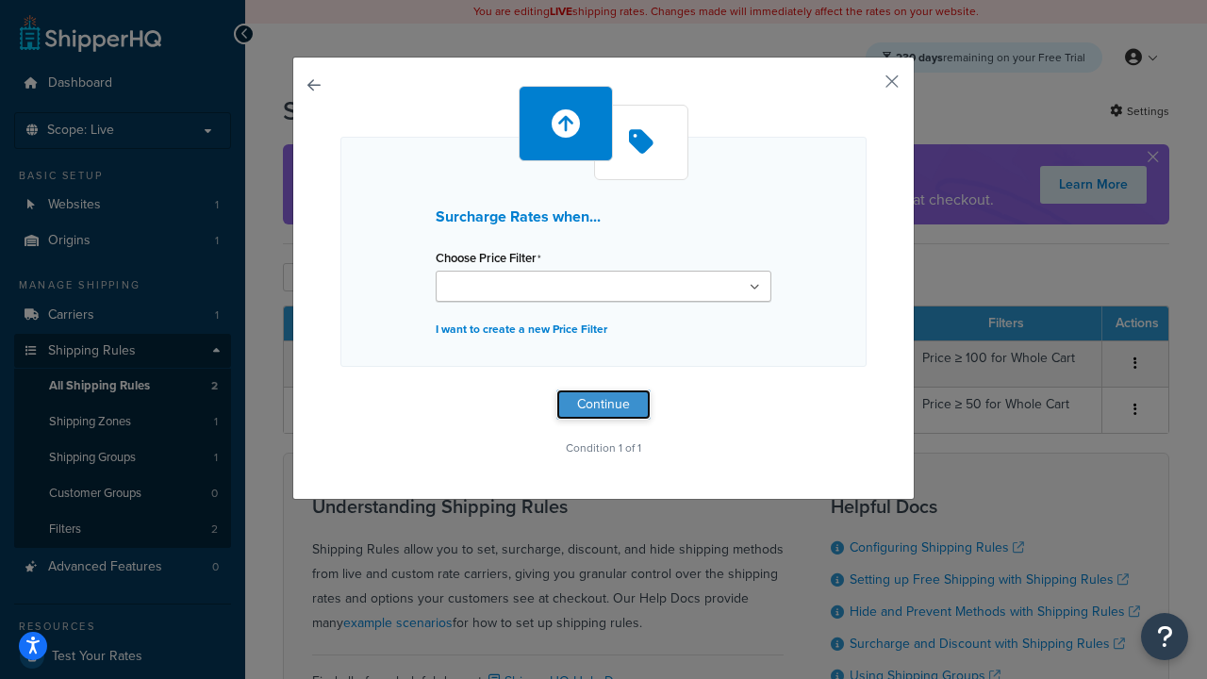
click at [603, 403] on button "Continue" at bounding box center [603, 404] width 94 height 30
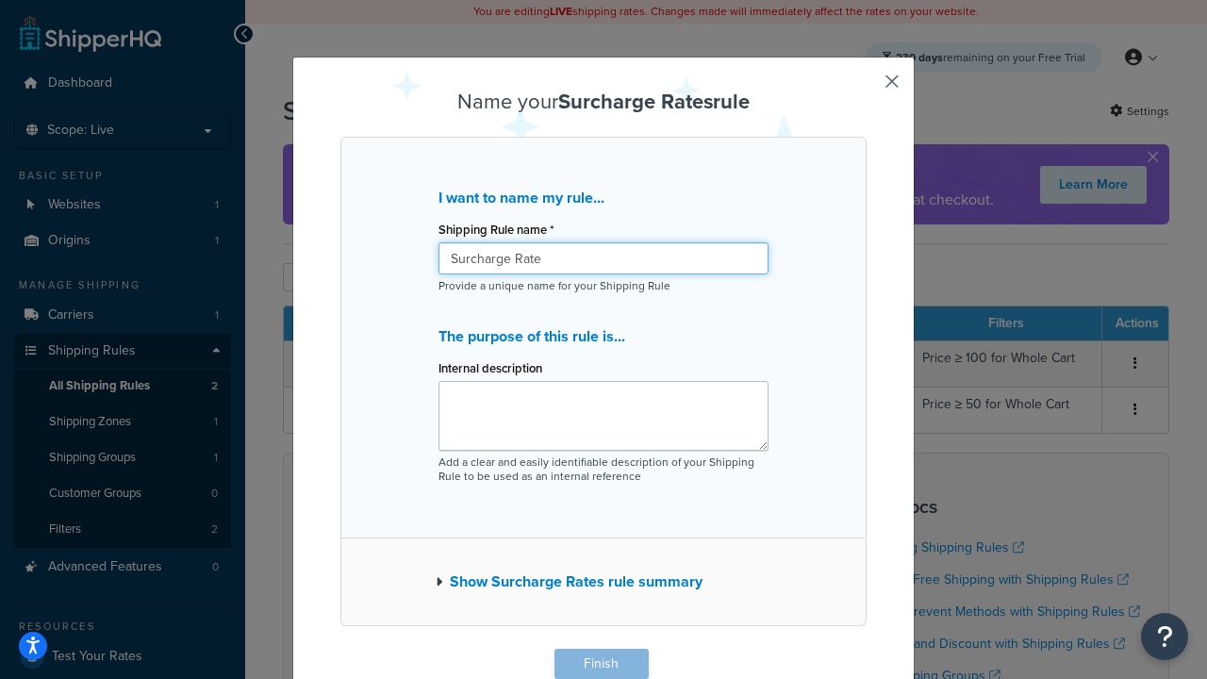
type input "Surcharge Rate"
click at [600, 664] on button "Finish" at bounding box center [601, 664] width 94 height 30
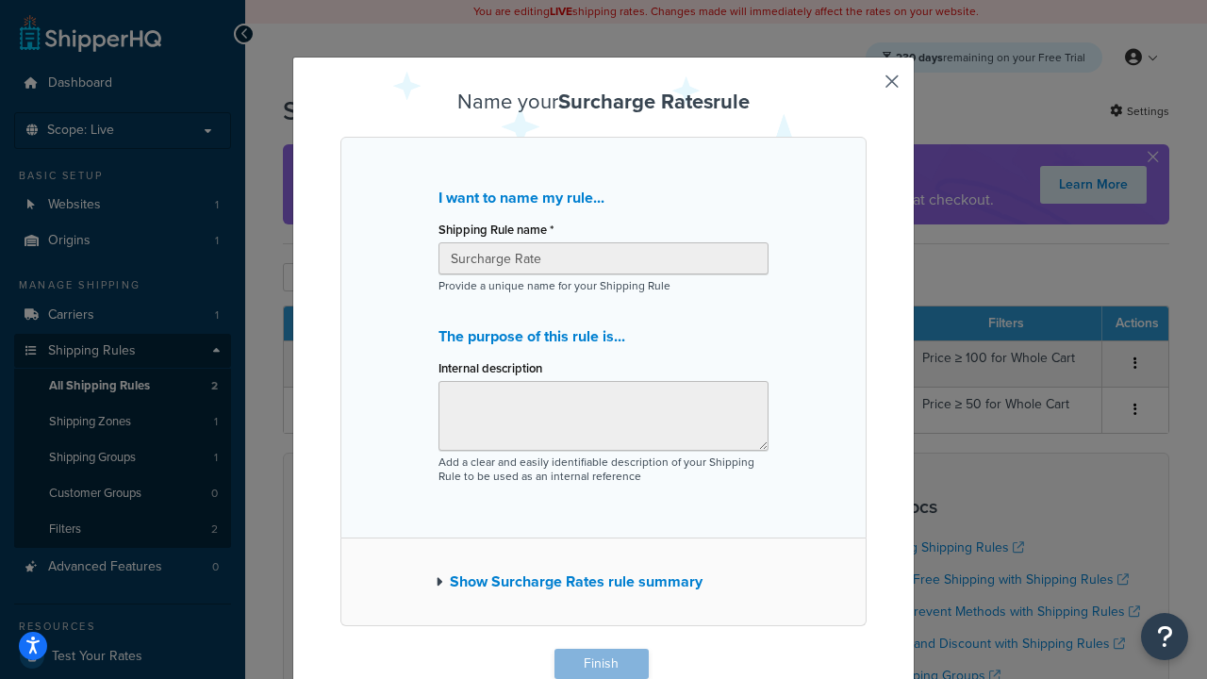
scroll to position [1, 0]
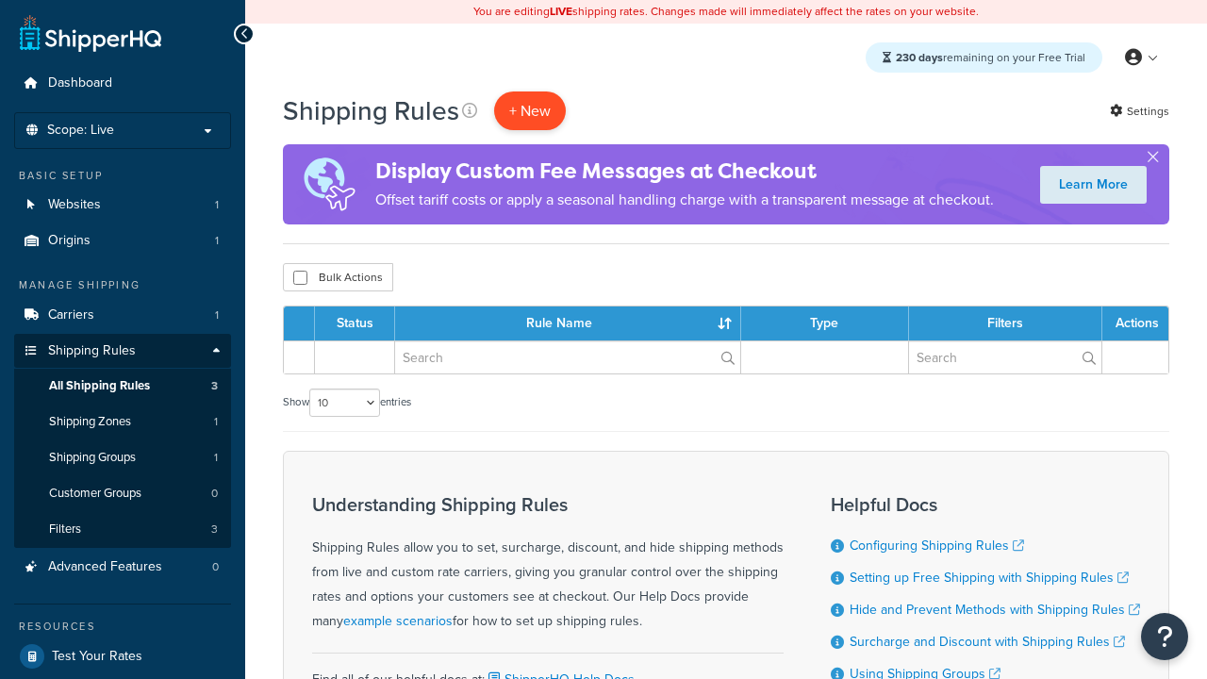
click at [530, 110] on p "+ New" at bounding box center [530, 110] width 72 height 39
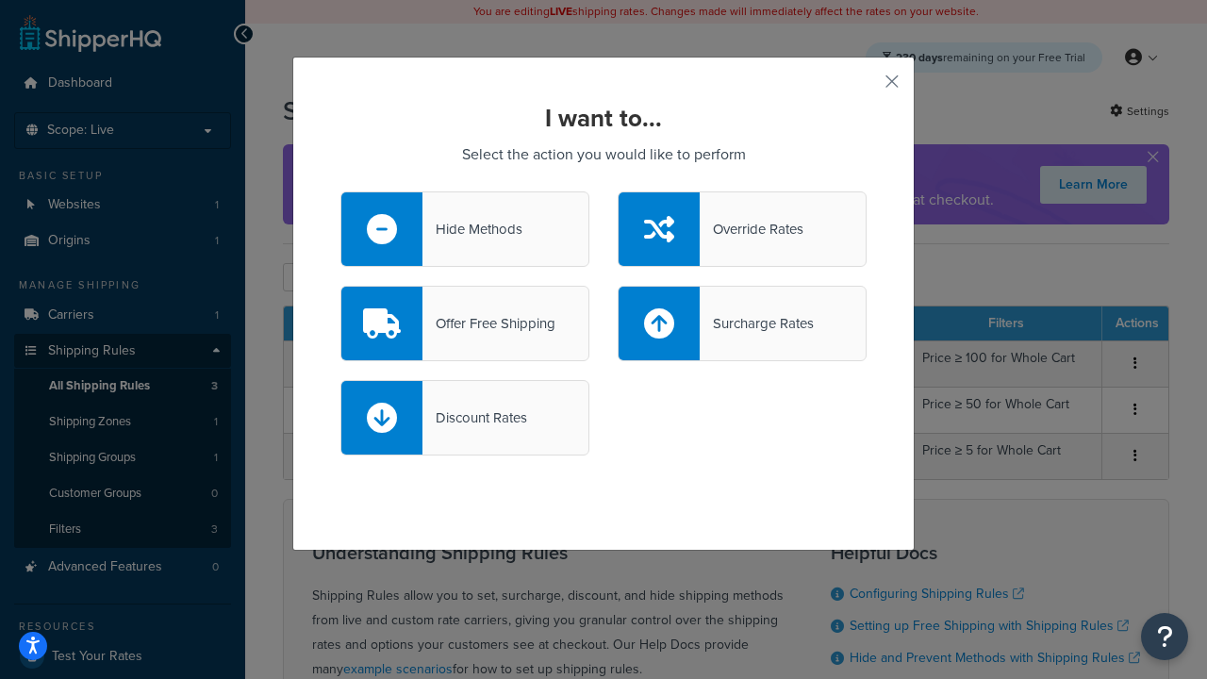
click at [465, 418] on div "Discount Rates" at bounding box center [474, 417] width 105 height 26
click at [0, 0] on input "Discount Rates" at bounding box center [0, 0] width 0 height 0
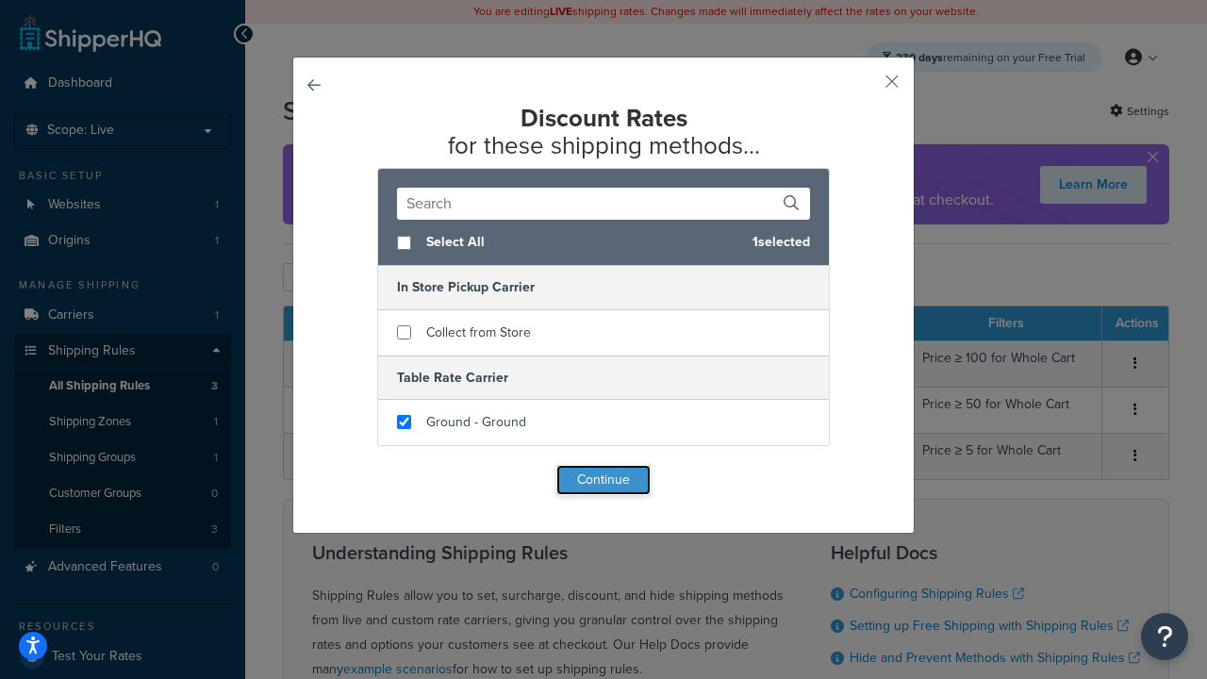
click at [603, 481] on button "Continue" at bounding box center [603, 480] width 94 height 30
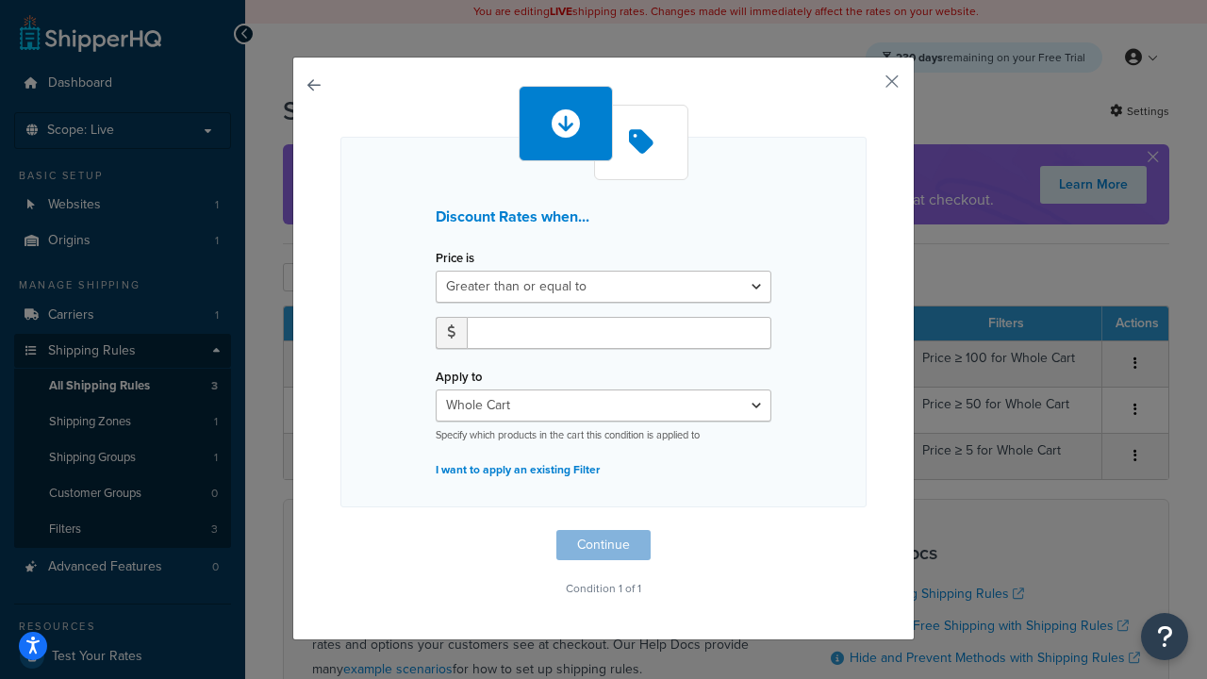
click at [454, 258] on label "Price is" at bounding box center [454, 258] width 39 height 14
click at [454, 271] on select "Greater than or equal to Between or equal to Less than or equal to" at bounding box center [603, 287] width 336 height 32
click at [618, 332] on input "number" at bounding box center [619, 333] width 304 height 32
type input "5"
click at [603, 545] on button "Continue" at bounding box center [603, 545] width 94 height 30
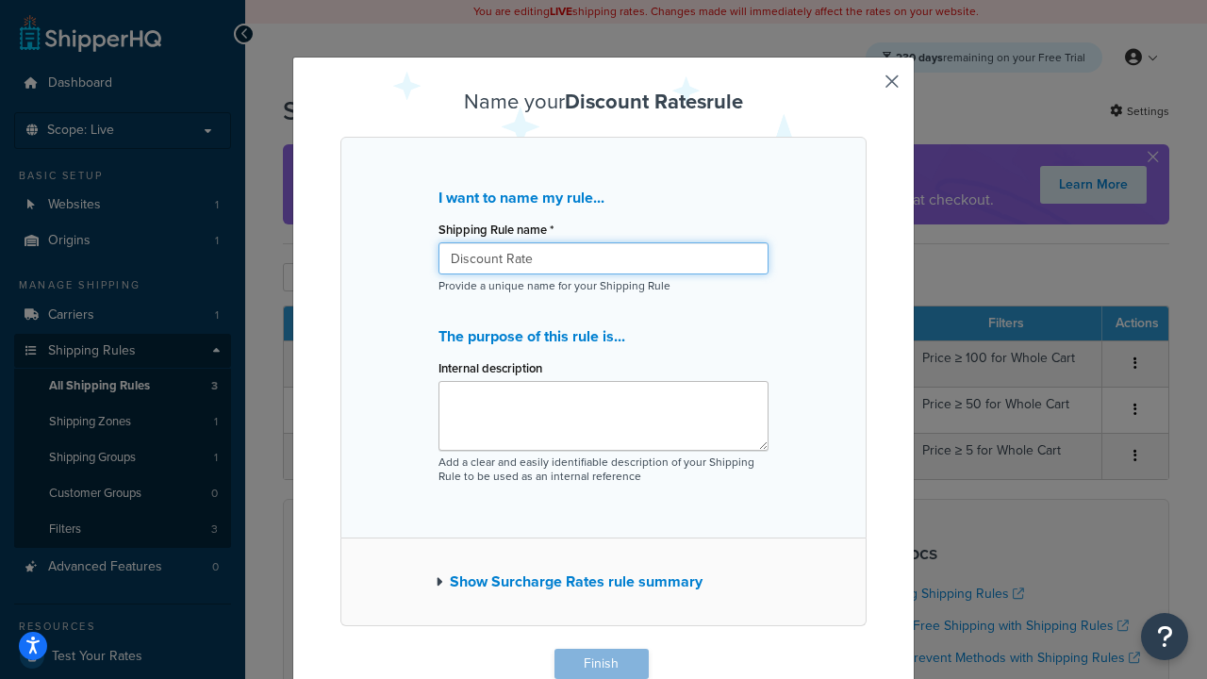
type input "Discount Rate"
click at [600, 664] on button "Finish" at bounding box center [601, 664] width 94 height 30
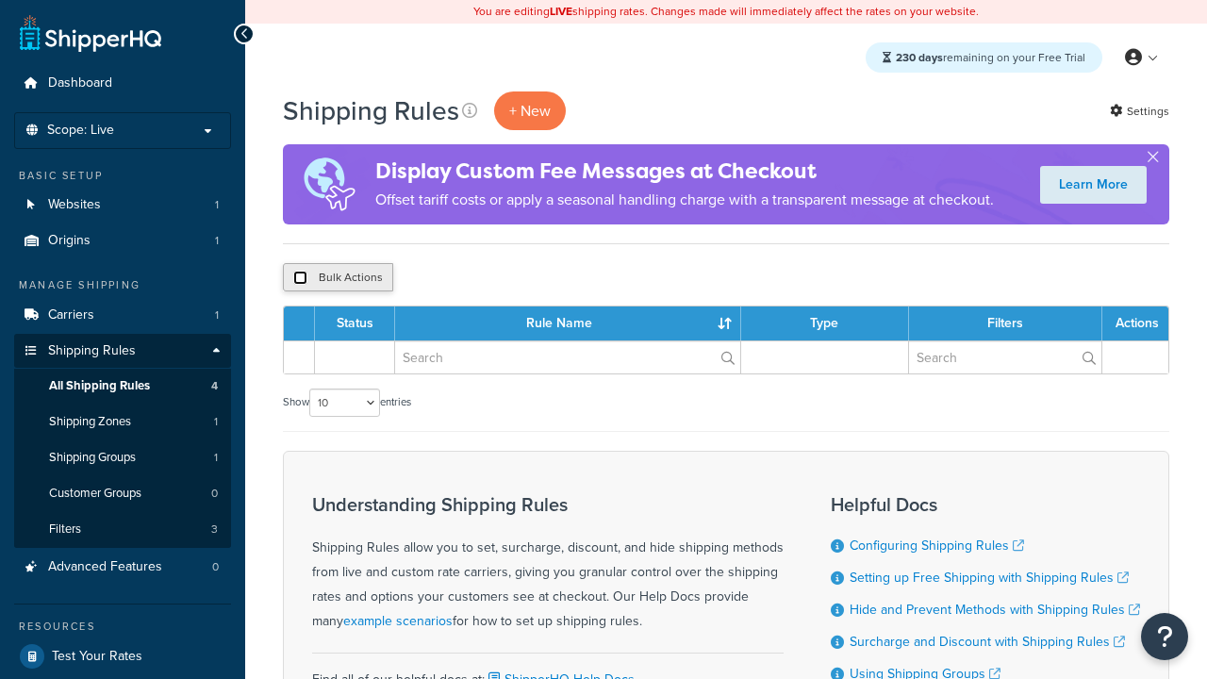
click at [300, 278] on input "checkbox" at bounding box center [300, 278] width 14 height 14
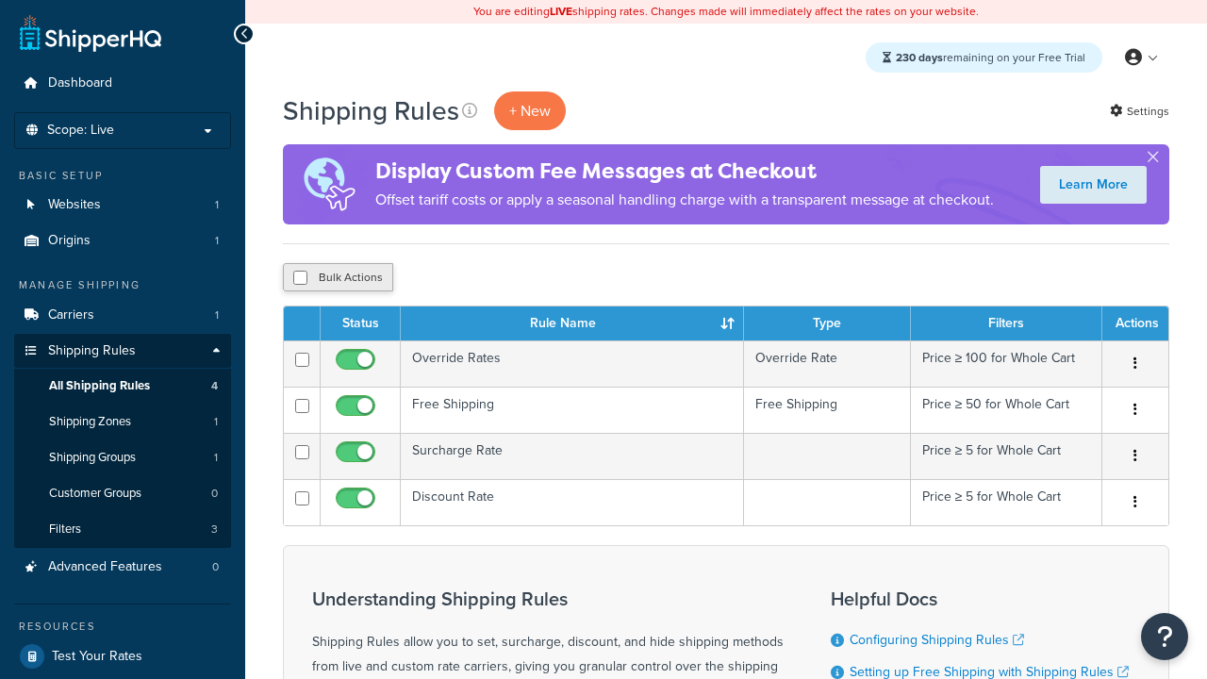
click at [337, 278] on button "Bulk Actions" at bounding box center [338, 277] width 110 height 28
checkbox input "true"
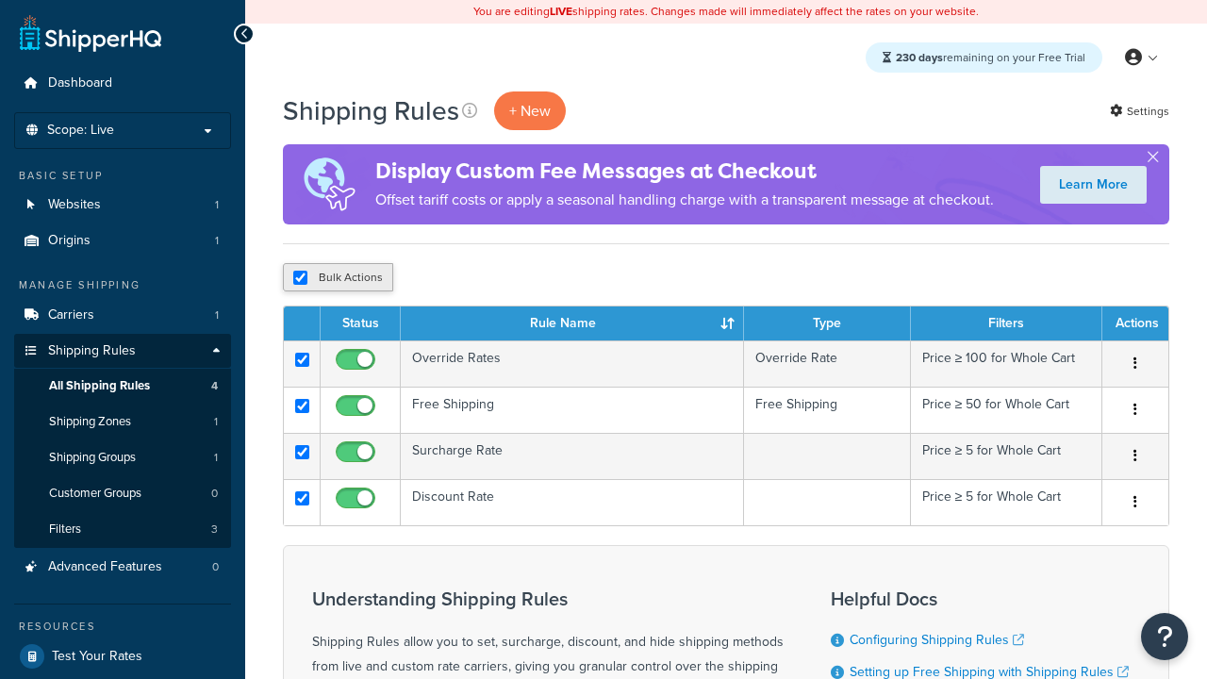
checkbox input "true"
click at [0, 0] on button "Delete" at bounding box center [0, 0] width 0 height 0
